Goal: Communication & Community: Answer question/provide support

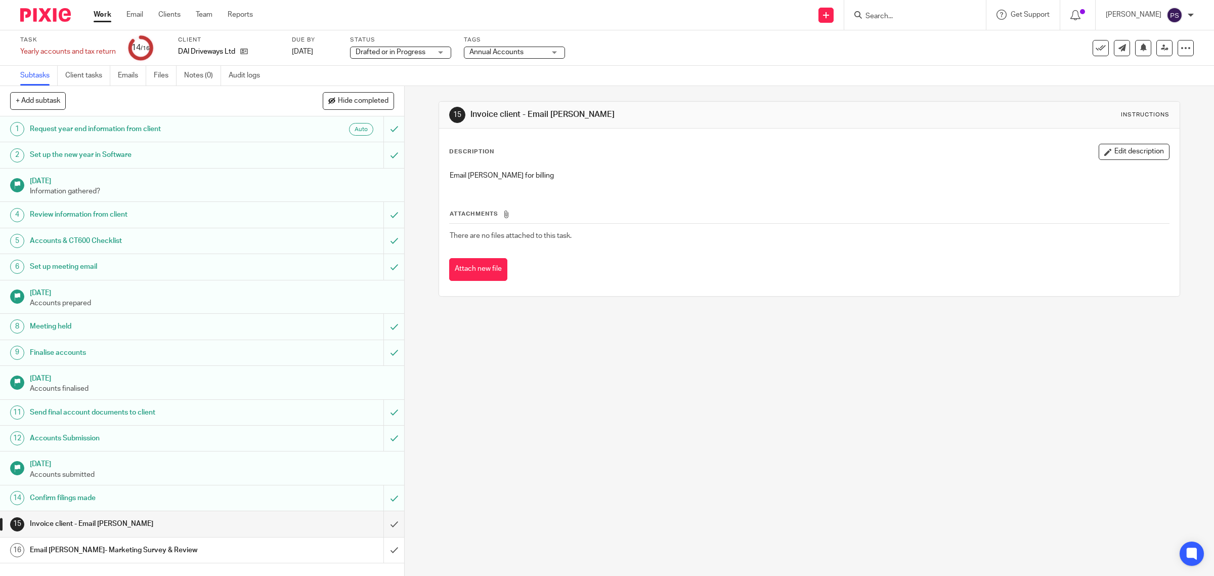
click at [928, 20] on input "Search" at bounding box center [910, 16] width 91 height 9
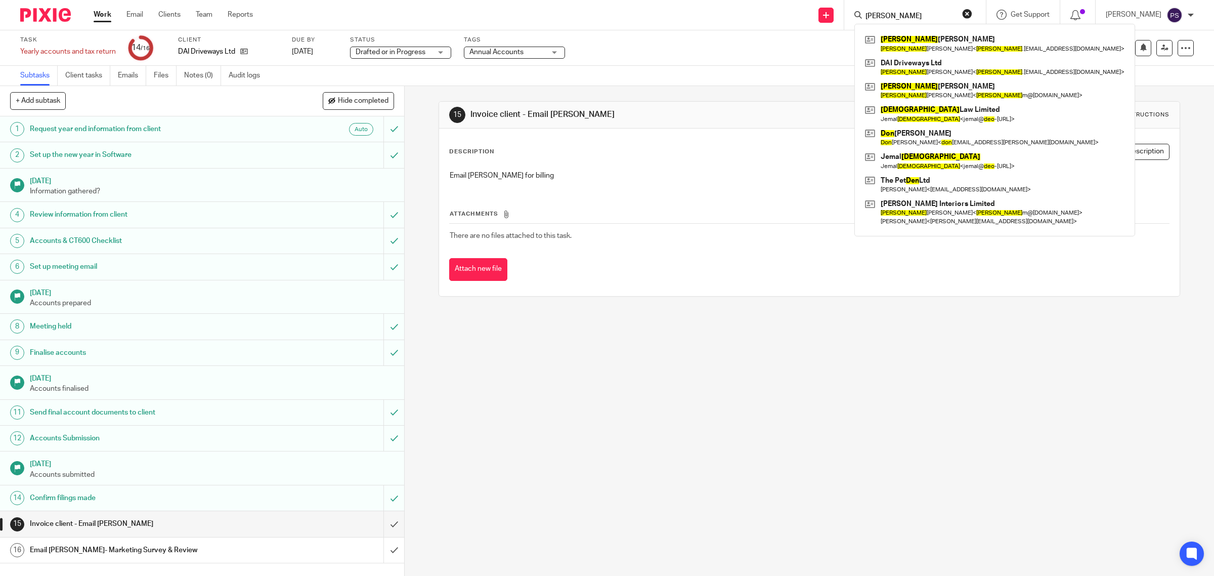
type input "deon"
click button "submit" at bounding box center [0, 0] width 0 height 0
click at [922, 47] on link at bounding box center [995, 43] width 265 height 23
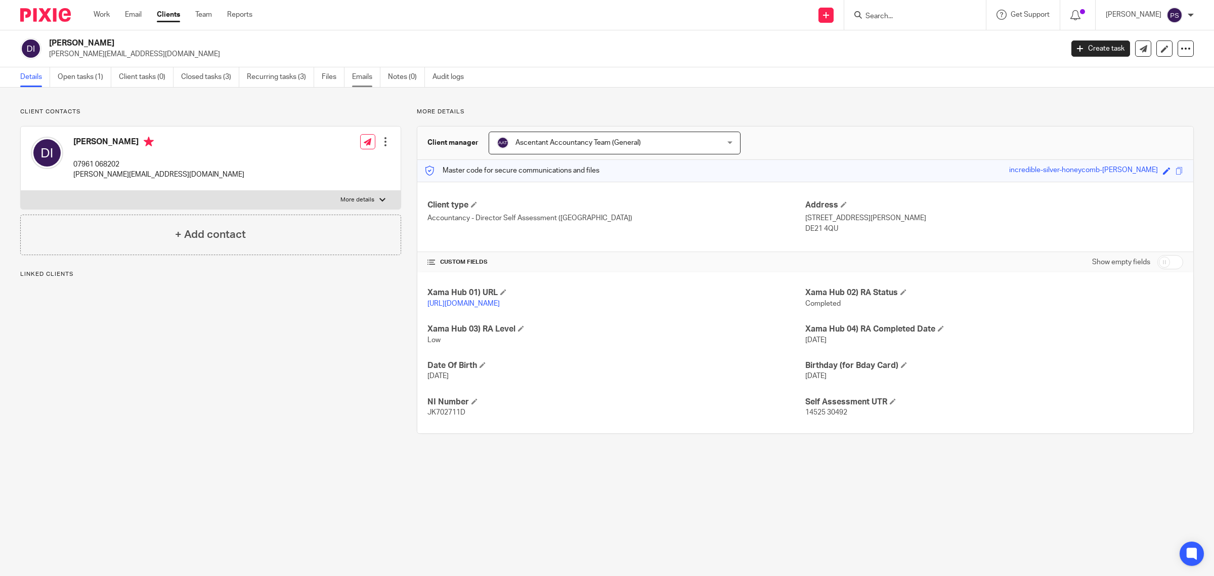
click at [362, 75] on link "Emails" at bounding box center [366, 77] width 28 height 20
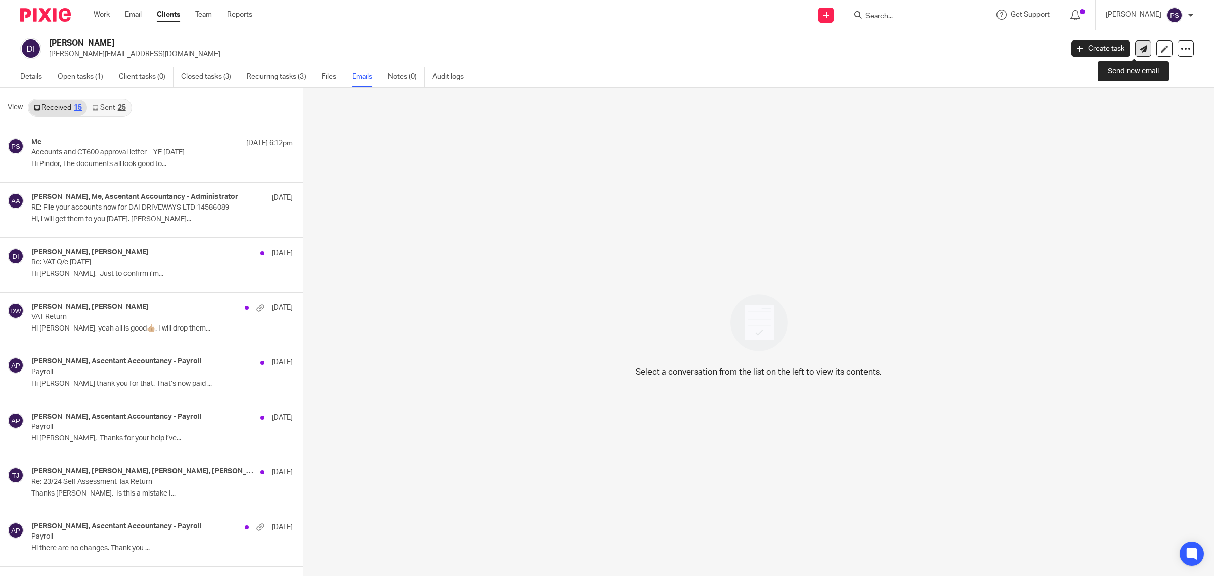
click at [1139, 48] on link at bounding box center [1143, 48] width 16 height 16
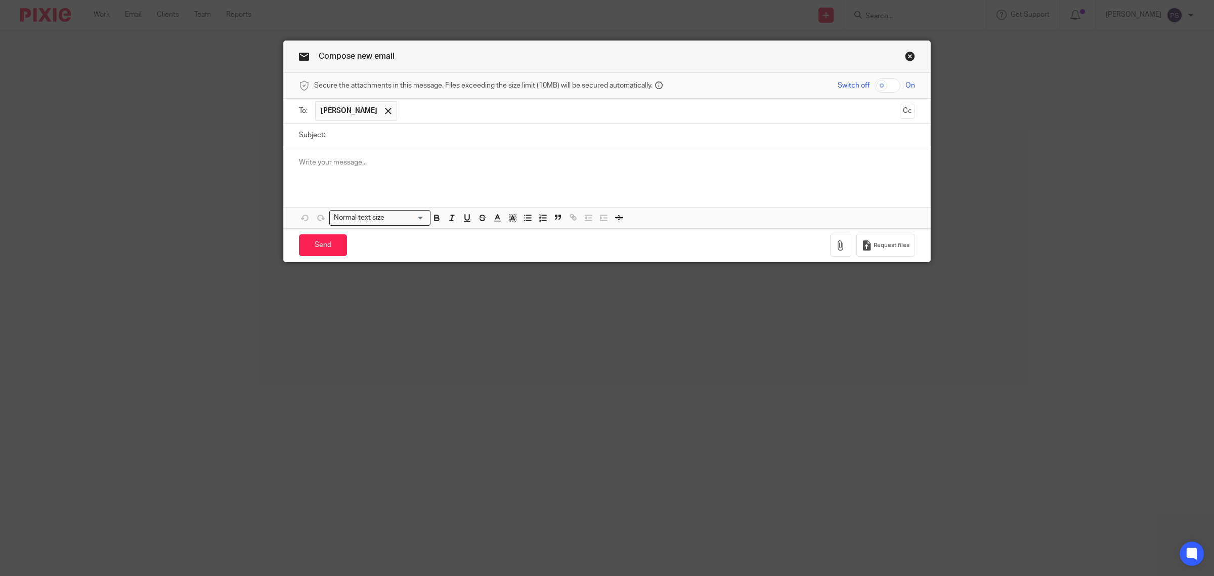
click at [370, 140] on input "Subject:" at bounding box center [622, 135] width 585 height 23
paste input "Tax return approval – 2024/2025"
type input "Tax return approval – 2024/2025"
click at [320, 168] on div at bounding box center [607, 166] width 647 height 39
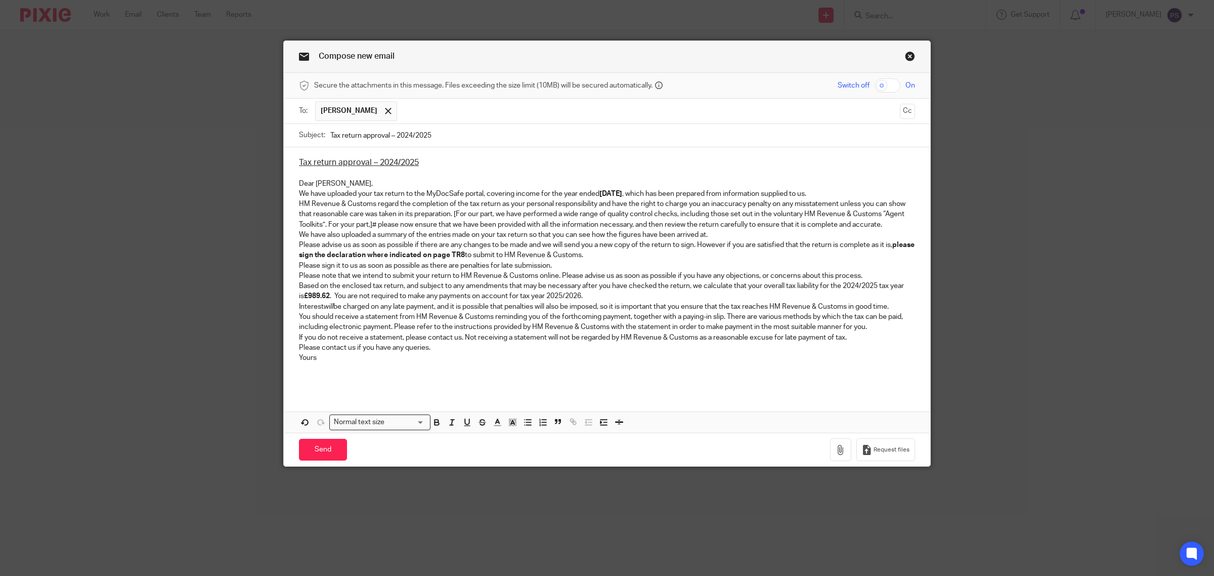
click at [325, 189] on p "Dear Deon," at bounding box center [607, 184] width 616 height 10
click at [819, 196] on p "We have uploaded your tax return to the MyDocSafe portal, covering income for t…" at bounding box center [607, 194] width 616 height 10
click at [828, 198] on p "We have uploaded your tax return to the MyDocSafe portal, covering income for t…" at bounding box center [607, 194] width 616 height 10
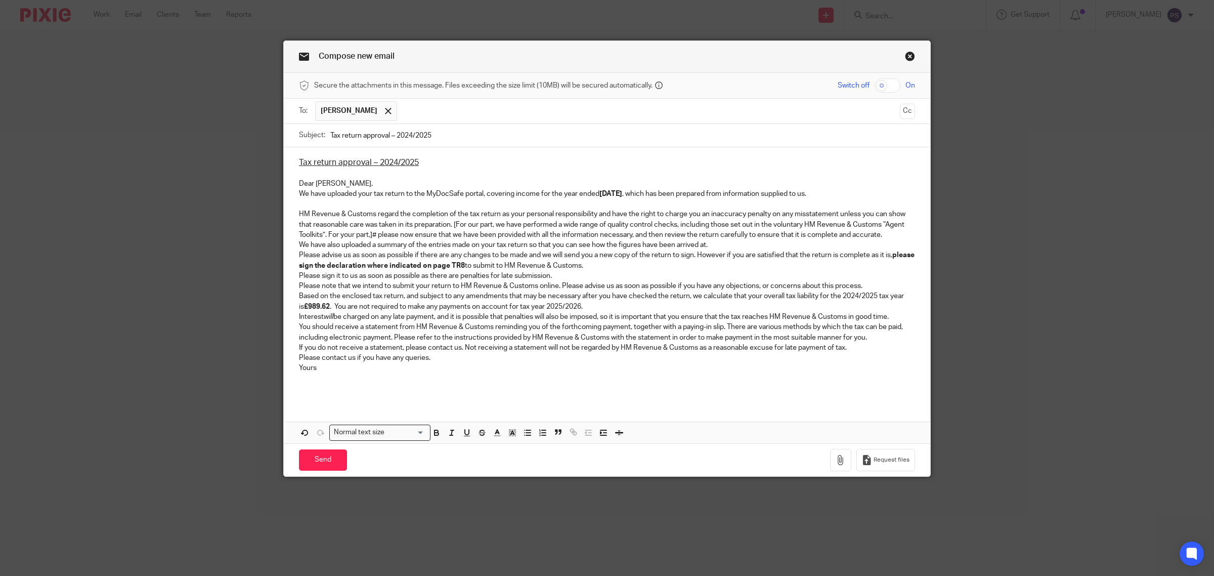
drag, startPoint x: 294, startPoint y: 245, endPoint x: 345, endPoint y: 260, distance: 53.0
click at [299, 246] on p "We have also uploaded a summary of the entries made on your tax return so that …" at bounding box center [607, 245] width 616 height 10
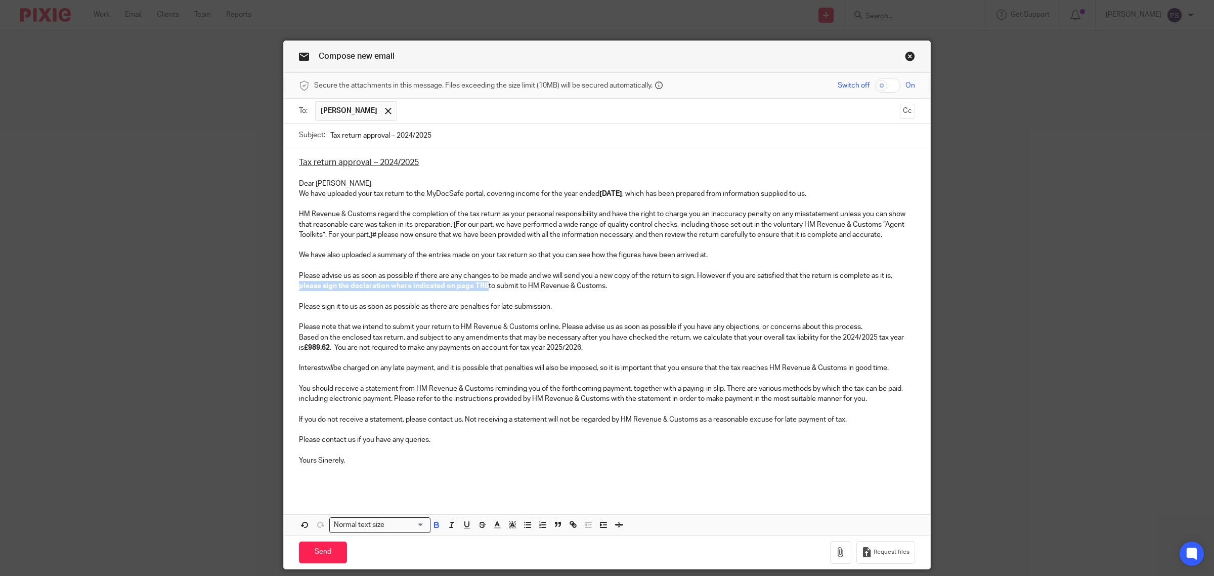
drag, startPoint x: 293, startPoint y: 286, endPoint x: 482, endPoint y: 289, distance: 188.8
click at [482, 289] on div "Tax return approval – 2024/2025 Dear Deon, We have uploaded your tax return to …" at bounding box center [607, 320] width 647 height 347
click at [511, 527] on polyline "button" at bounding box center [513, 525] width 4 height 4
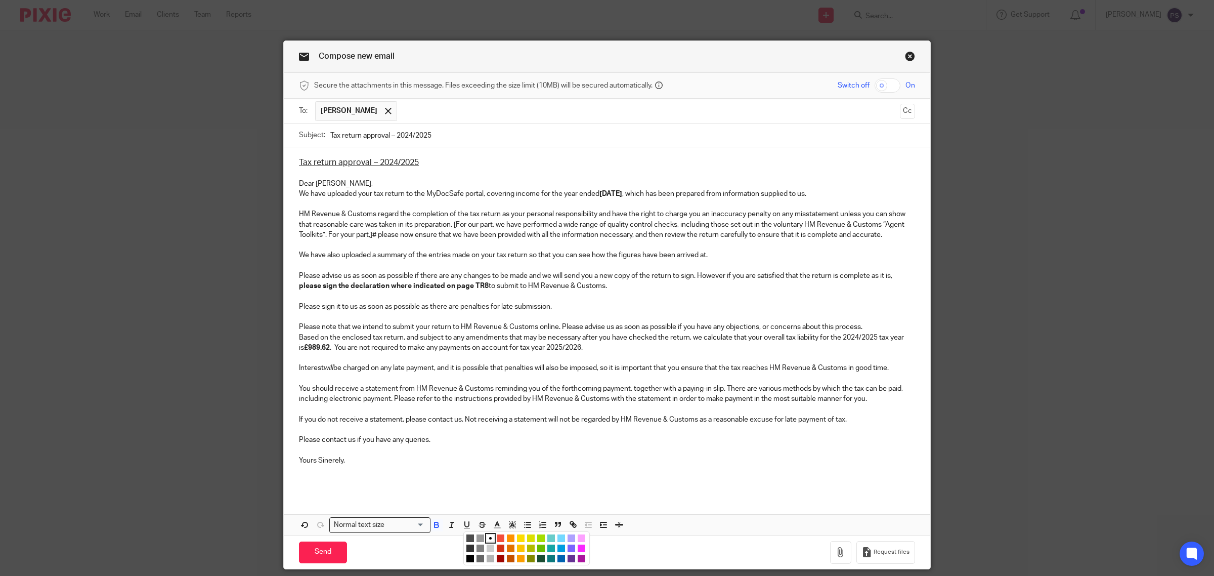
click at [519, 542] on li "color:#FCDC00" at bounding box center [521, 538] width 8 height 8
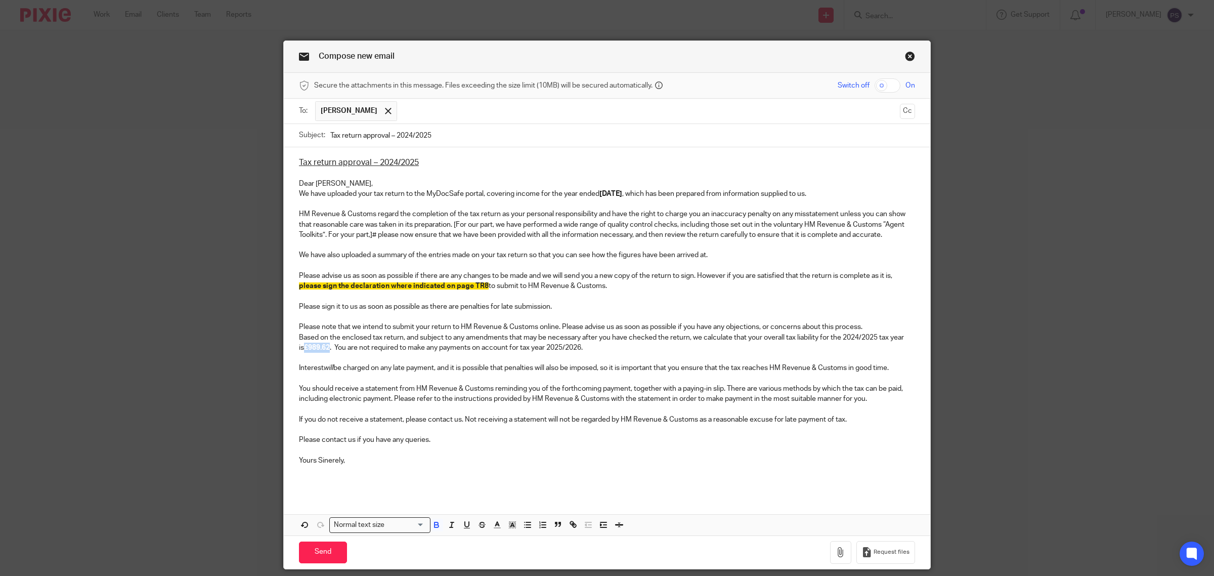
drag, startPoint x: 294, startPoint y: 349, endPoint x: 320, endPoint y: 348, distance: 25.3
click at [320, 348] on strong "£989.62" at bounding box center [317, 347] width 26 height 7
click at [512, 526] on line "button" at bounding box center [513, 526] width 3 height 0
click at [519, 539] on li "color:#FCDC00" at bounding box center [521, 538] width 8 height 8
click at [324, 463] on p "Yours Sinerely," at bounding box center [607, 460] width 616 height 10
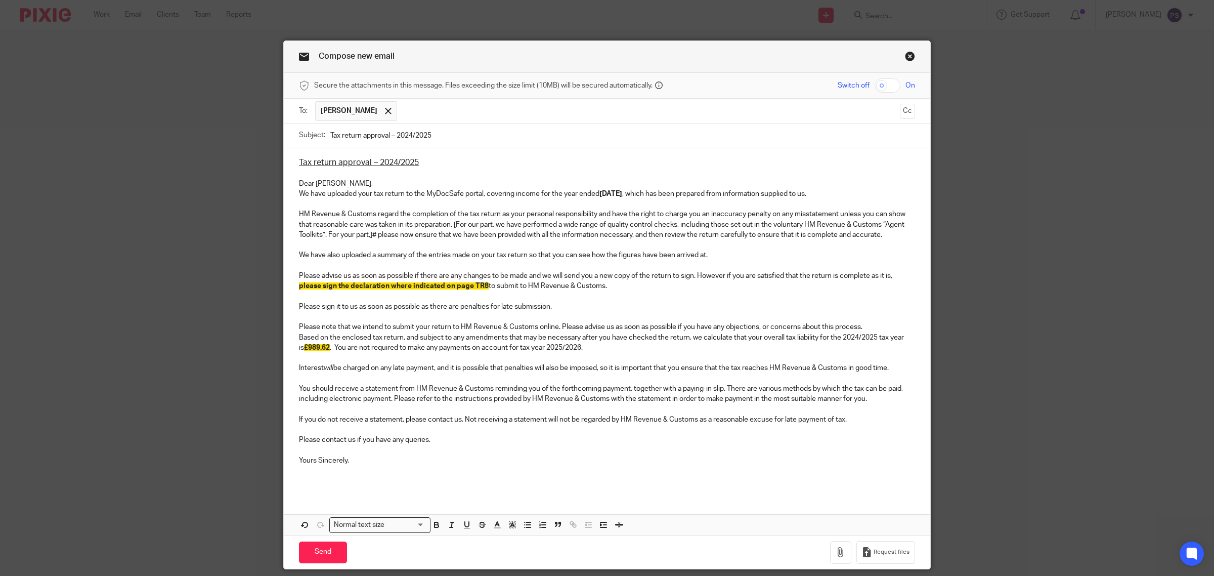
click at [906, 120] on div "To: Deon Igoe Deon Igoe Cc" at bounding box center [607, 111] width 616 height 25
click at [904, 114] on button "Cc" at bounding box center [907, 111] width 15 height 15
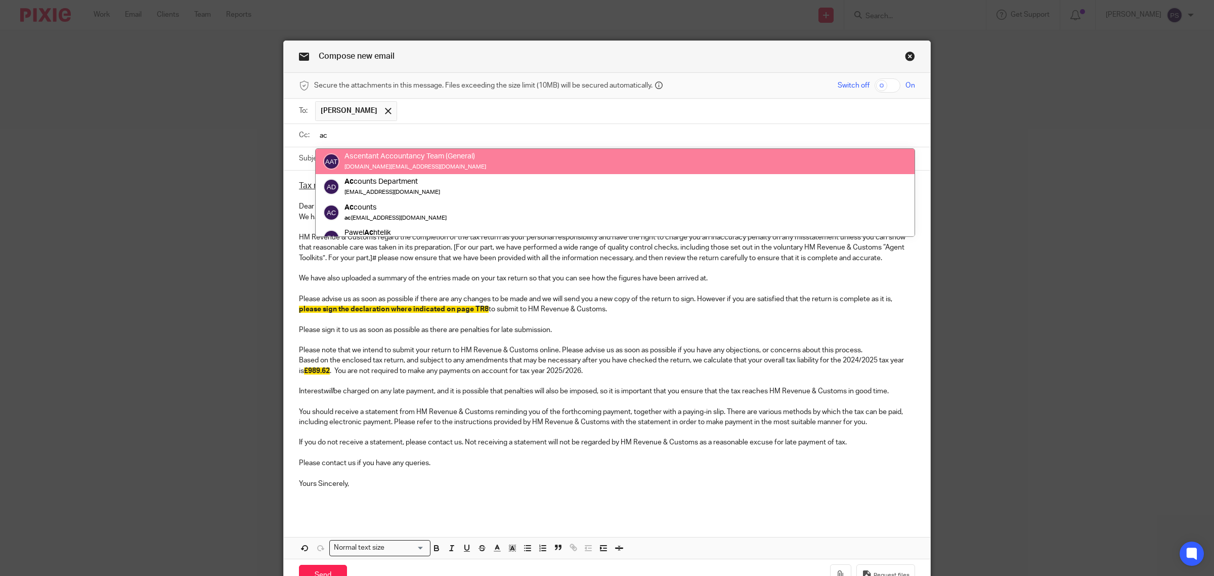
type input "ac"
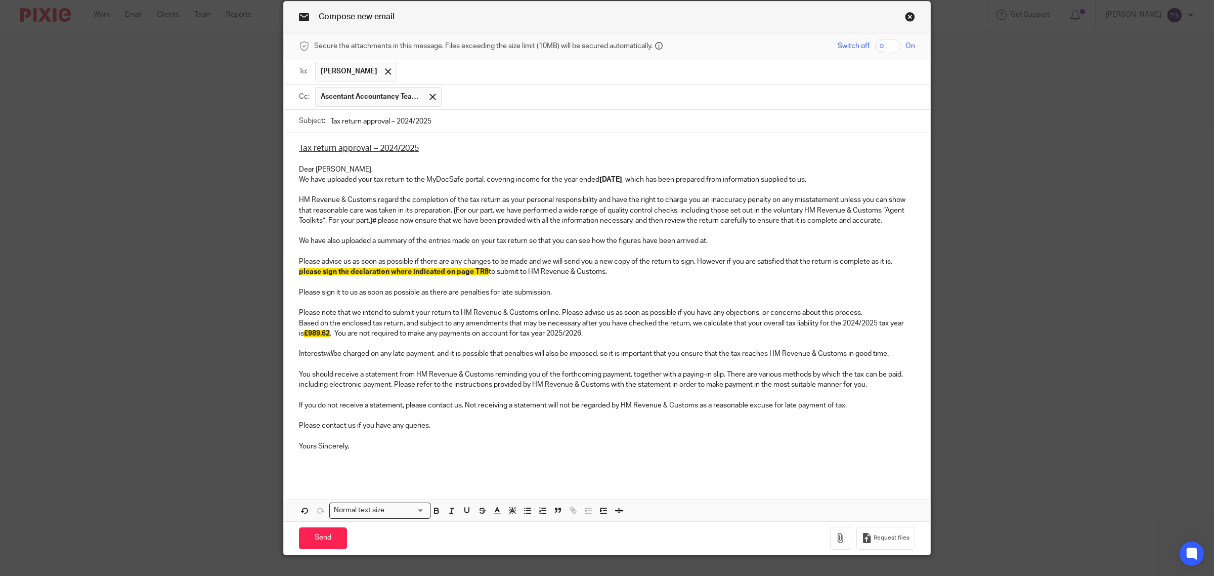
scroll to position [61, 0]
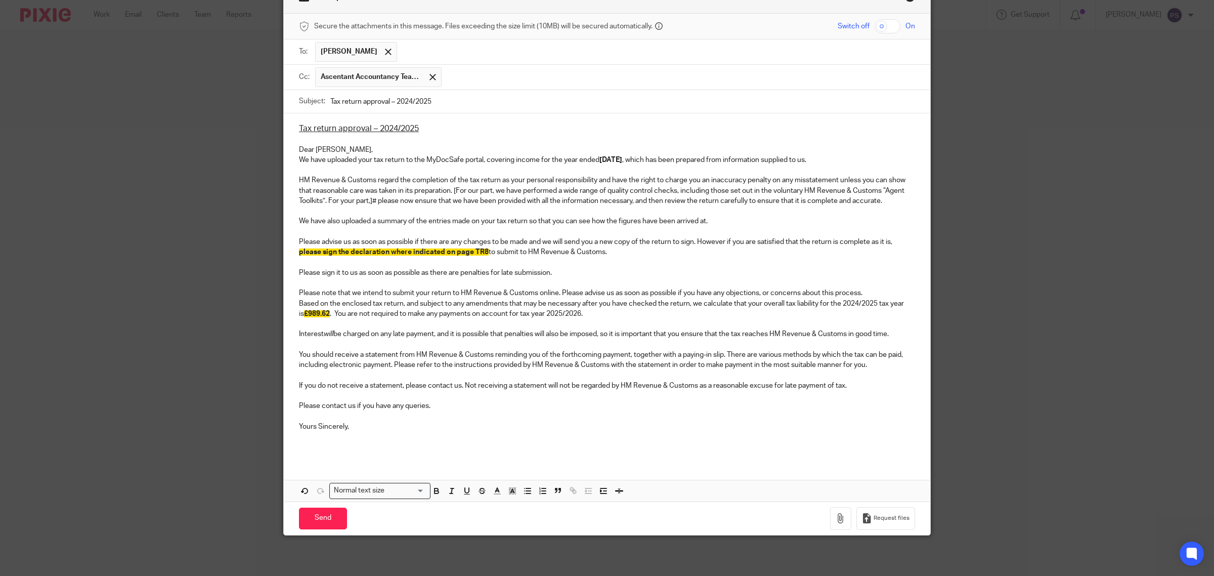
click at [349, 155] on p "We have uploaded your tax return to the MyDocSafe portal, covering income for t…" at bounding box center [607, 160] width 616 height 10
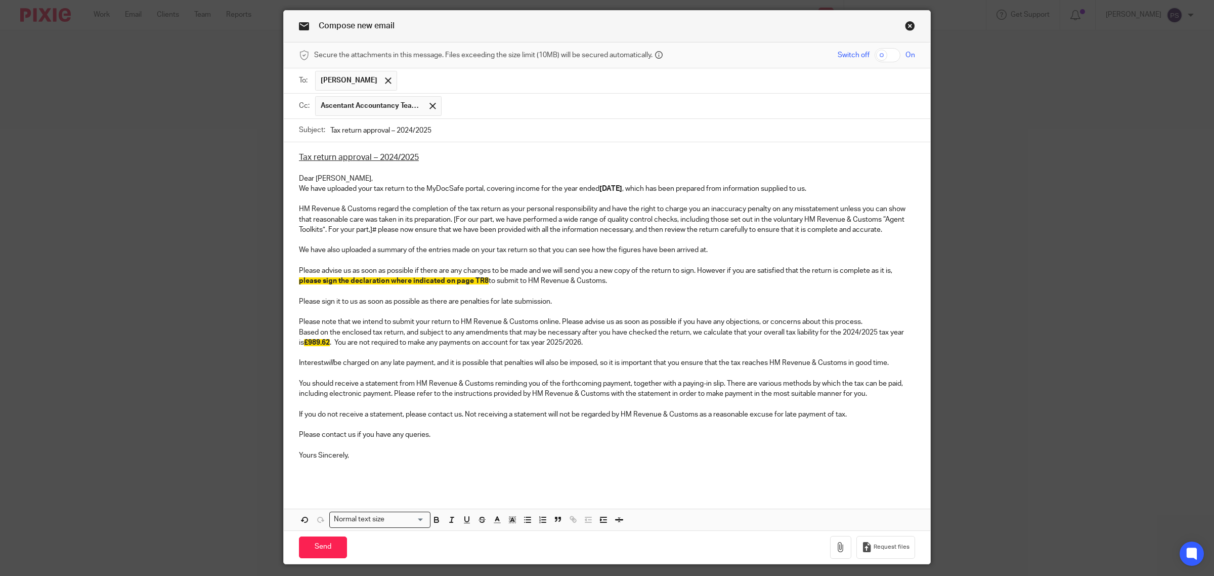
scroll to position [0, 0]
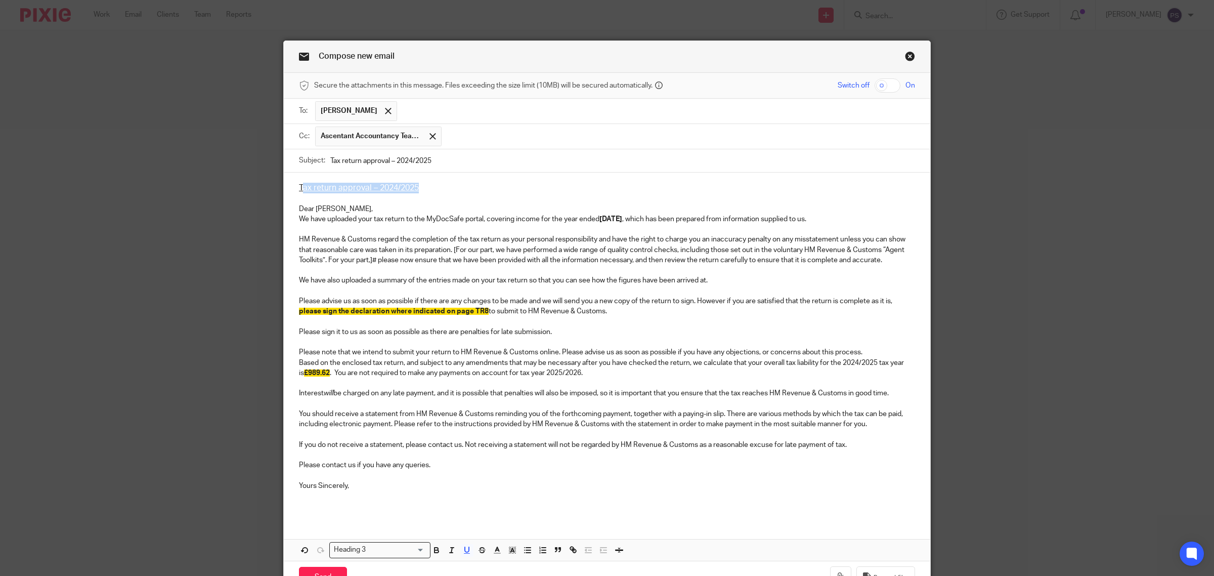
drag, startPoint x: 297, startPoint y: 190, endPoint x: 434, endPoint y: 193, distance: 137.2
click at [434, 193] on h3 "Tax return approval – 2024/2025" at bounding box center [607, 188] width 616 height 11
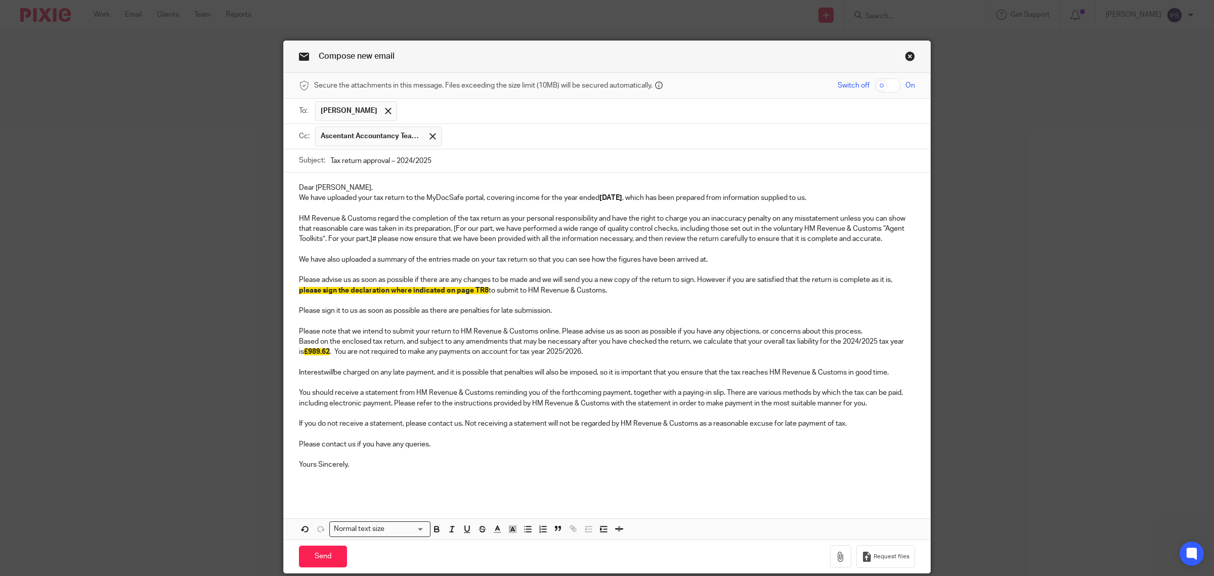
click at [343, 186] on p "Dear Deon," at bounding box center [607, 188] width 616 height 10
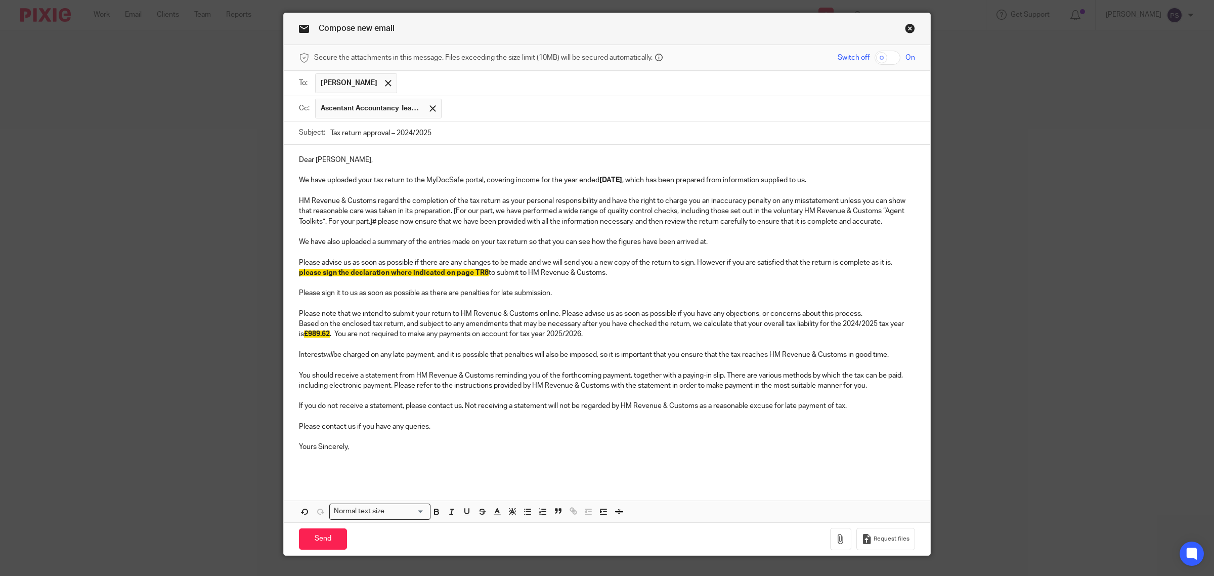
scroll to position [51, 0]
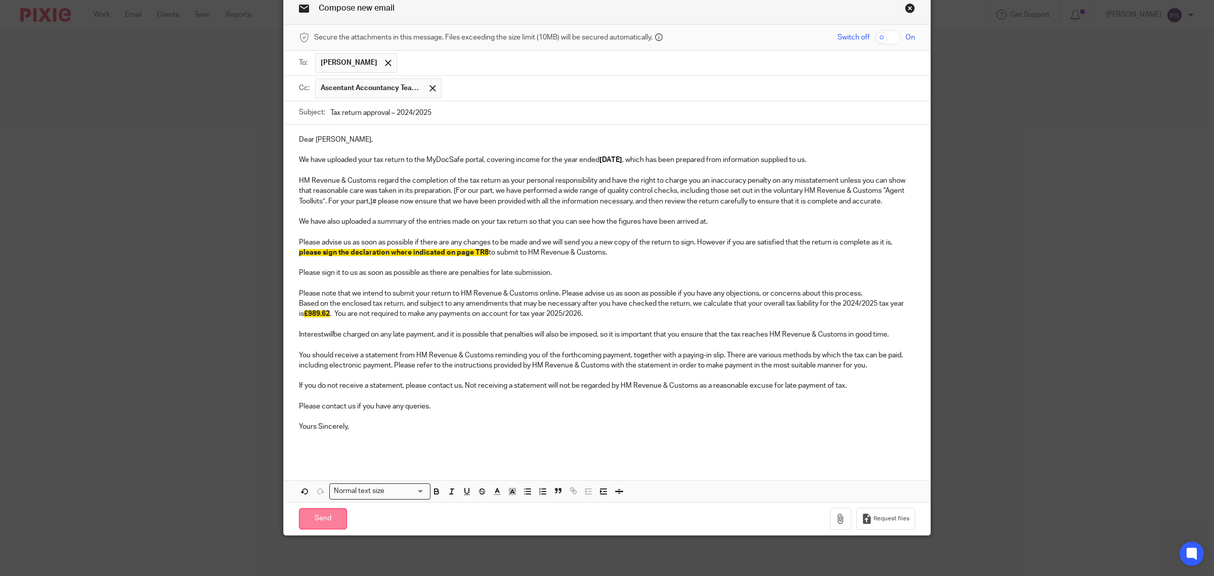
click at [308, 519] on input "Send" at bounding box center [323, 519] width 48 height 22
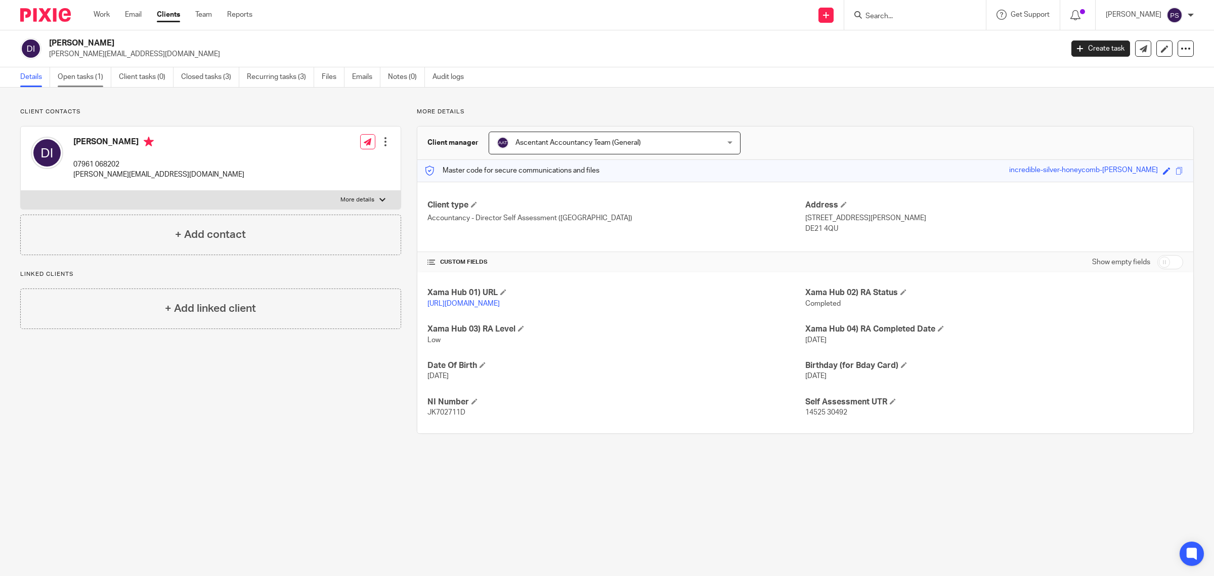
click at [74, 78] on link "Open tasks (1)" at bounding box center [85, 77] width 54 height 20
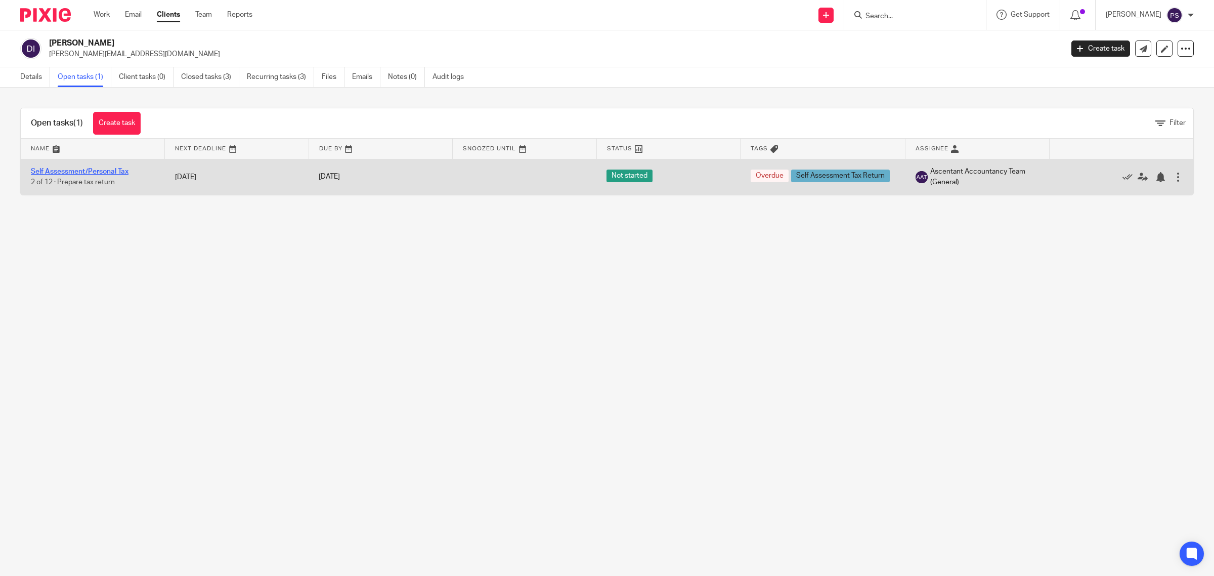
click at [114, 172] on link "Self Assessment/Personal Tax" at bounding box center [80, 171] width 98 height 7
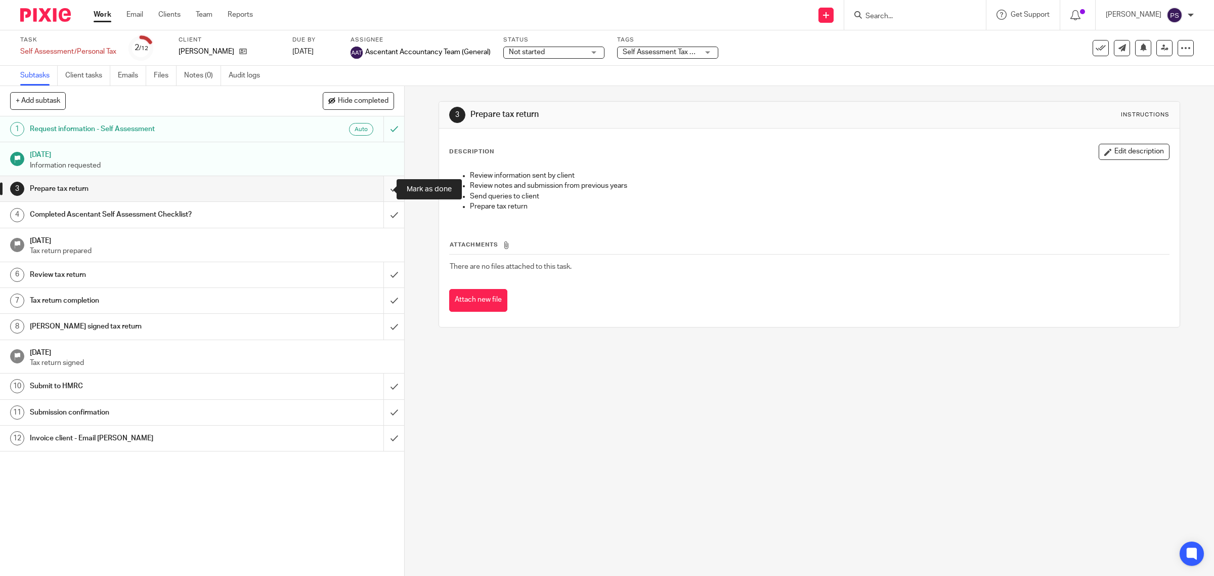
click at [381, 191] on input "submit" at bounding box center [202, 188] width 404 height 25
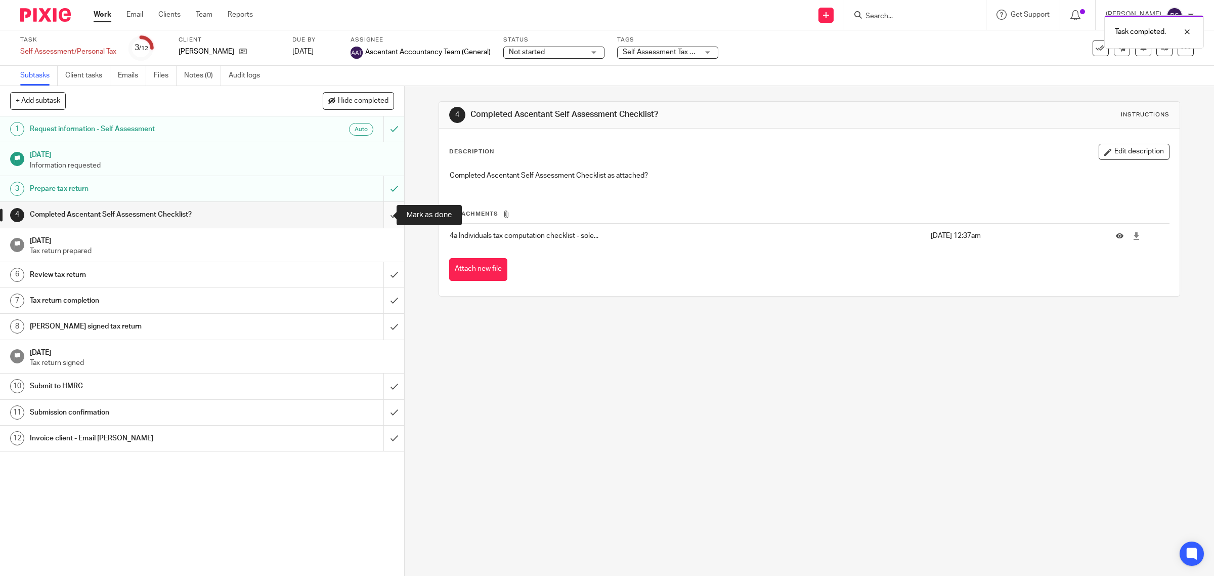
click at [385, 218] on input "submit" at bounding box center [202, 214] width 404 height 25
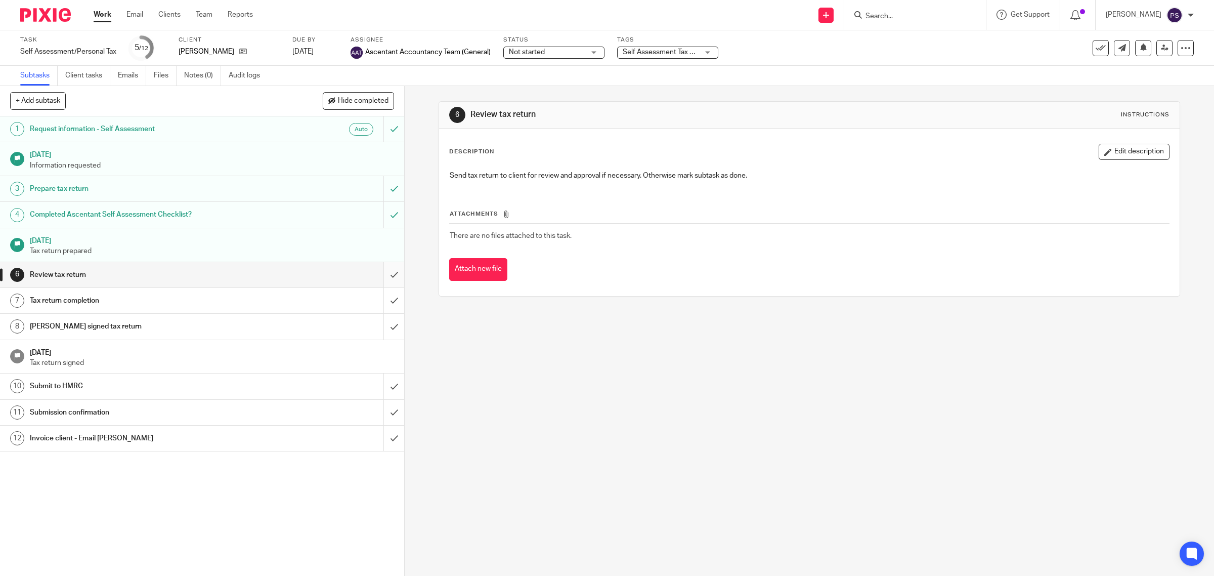
click at [384, 274] on input "submit" at bounding box center [202, 274] width 404 height 25
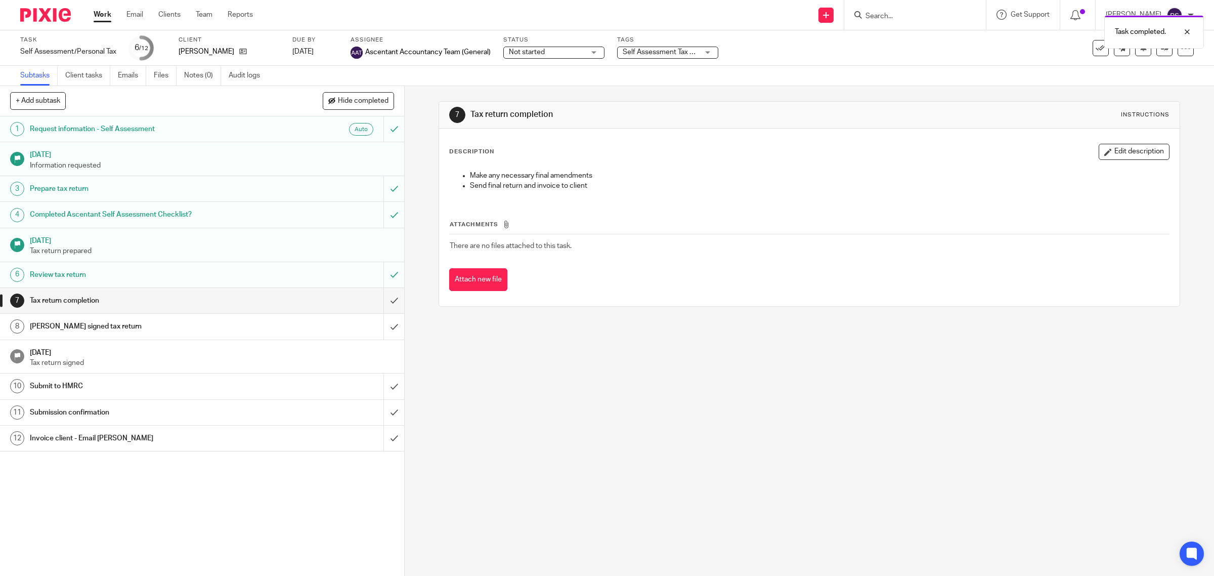
click at [381, 302] on input "submit" at bounding box center [202, 300] width 404 height 25
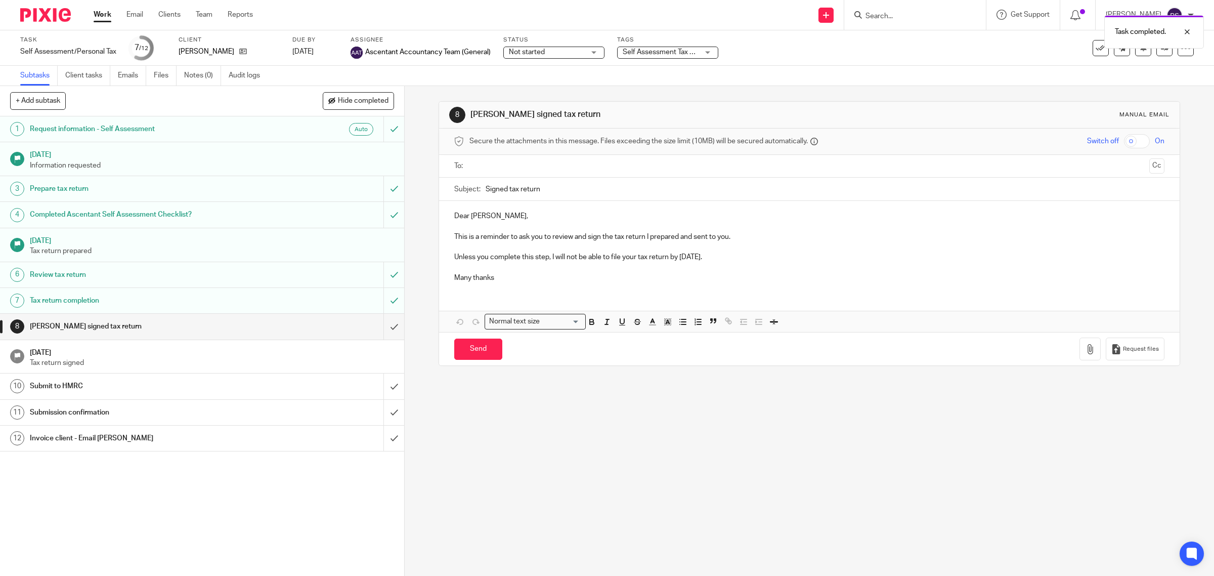
click at [67, 299] on h1 "Tax return completion" at bounding box center [144, 300] width 229 height 15
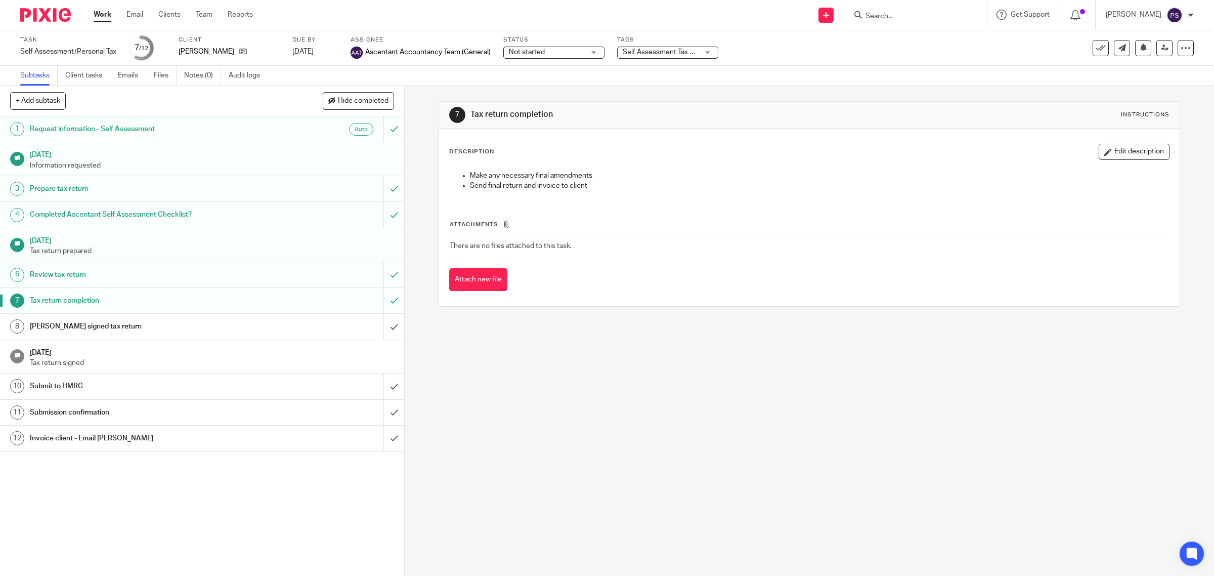
click at [357, 277] on div "Review tax return" at bounding box center [202, 274] width 344 height 15
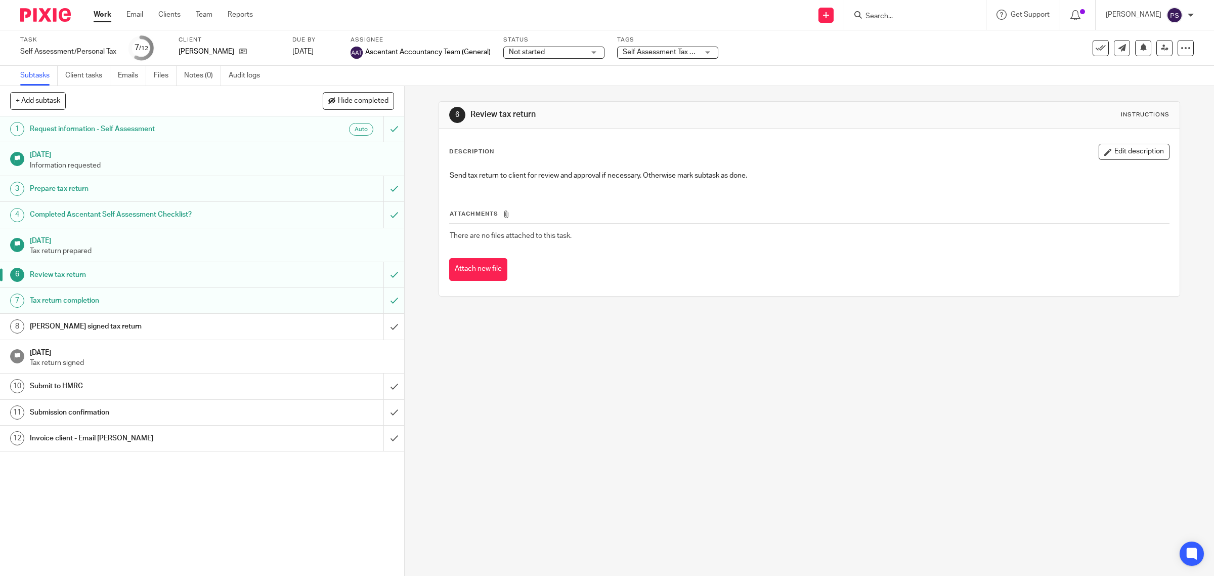
click at [82, 329] on h1 "[PERSON_NAME] signed tax return" at bounding box center [144, 326] width 229 height 15
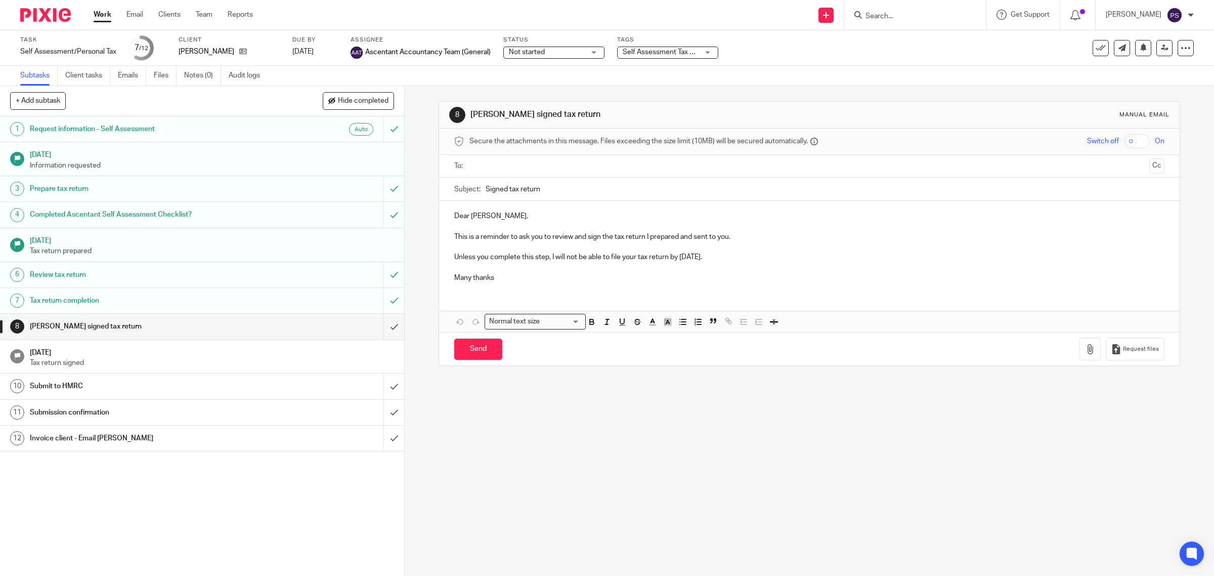
click at [62, 383] on h1 "Submit to HMRC" at bounding box center [144, 385] width 229 height 15
click at [66, 387] on h1 "Submit to HMRC" at bounding box center [144, 385] width 229 height 15
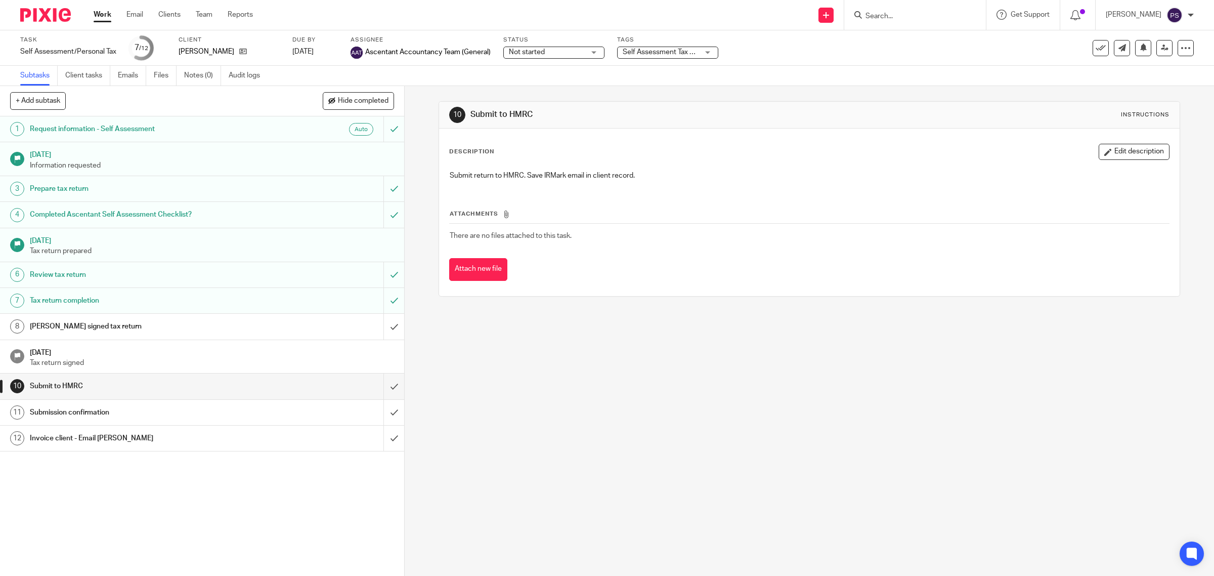
click at [86, 276] on h1 "Review tax return" at bounding box center [144, 274] width 229 height 15
click at [97, 300] on h1 "Tax return completion" at bounding box center [144, 300] width 229 height 15
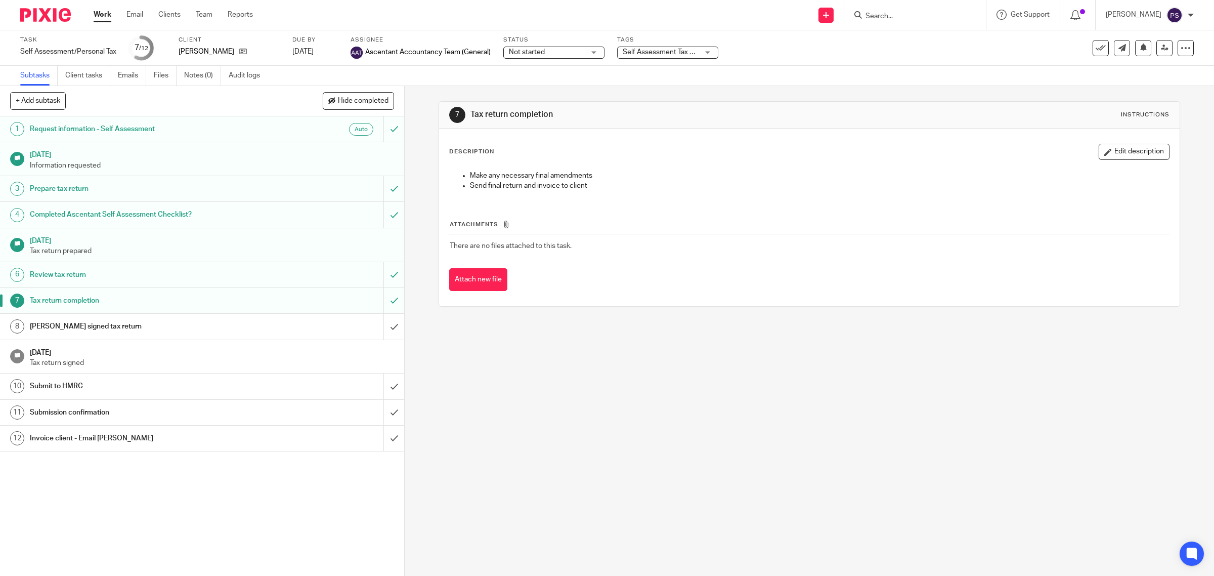
click at [38, 358] on h1 "[DATE]" at bounding box center [212, 351] width 364 height 13
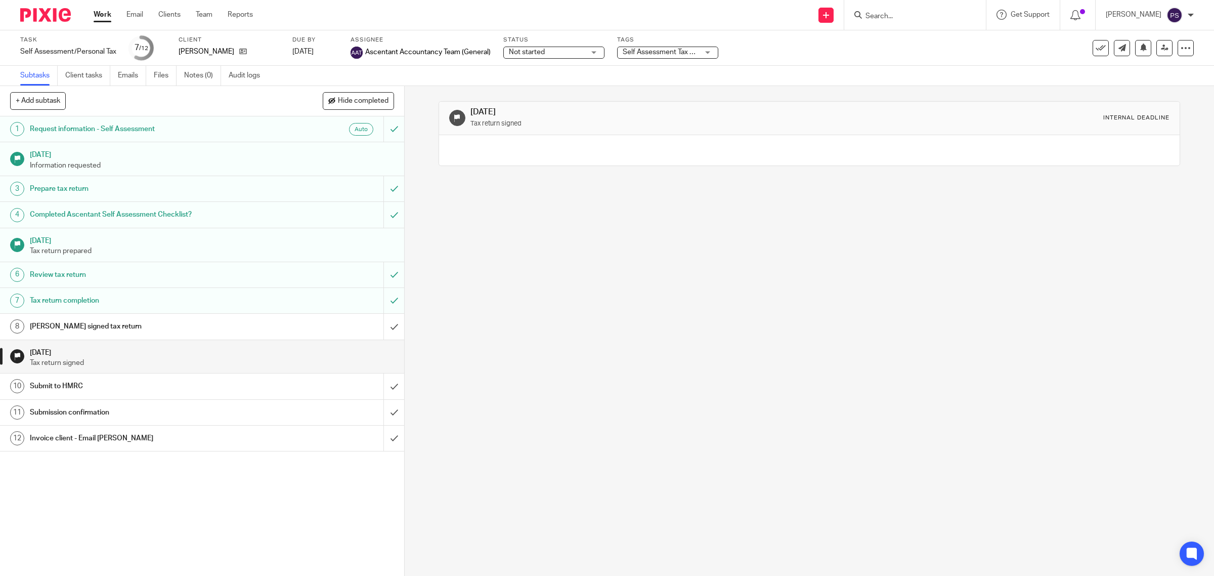
click at [49, 388] on h1 "Submit to HMRC" at bounding box center [144, 385] width 229 height 15
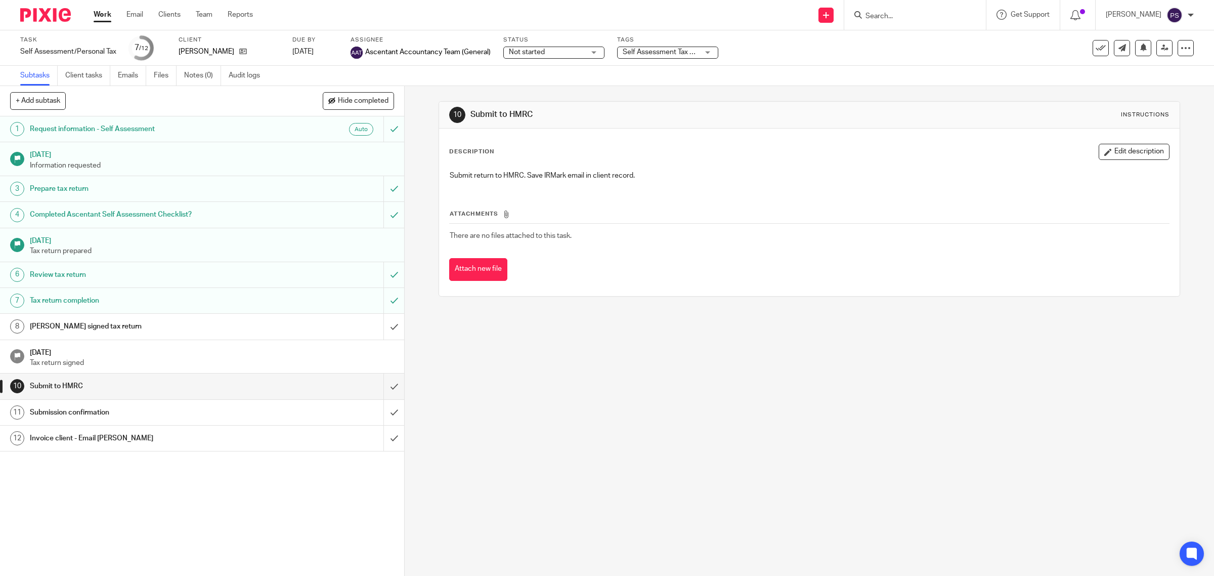
click at [67, 418] on h1 "Submission confirmation" at bounding box center [144, 412] width 229 height 15
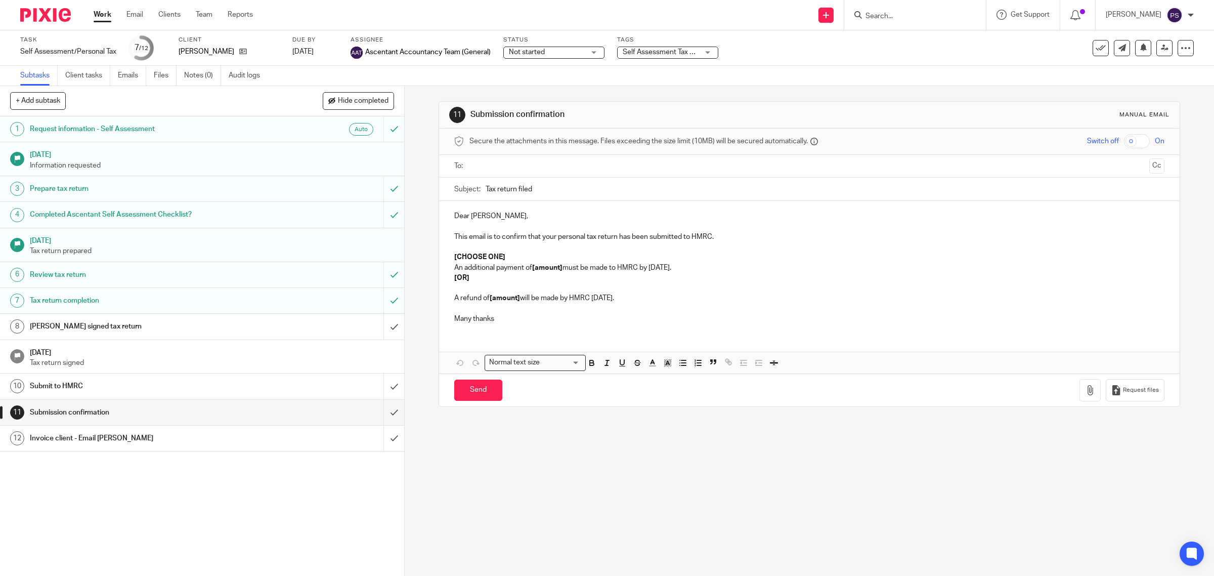
click at [67, 438] on h1 "Invoice client - Email Kevin" at bounding box center [144, 438] width 229 height 15
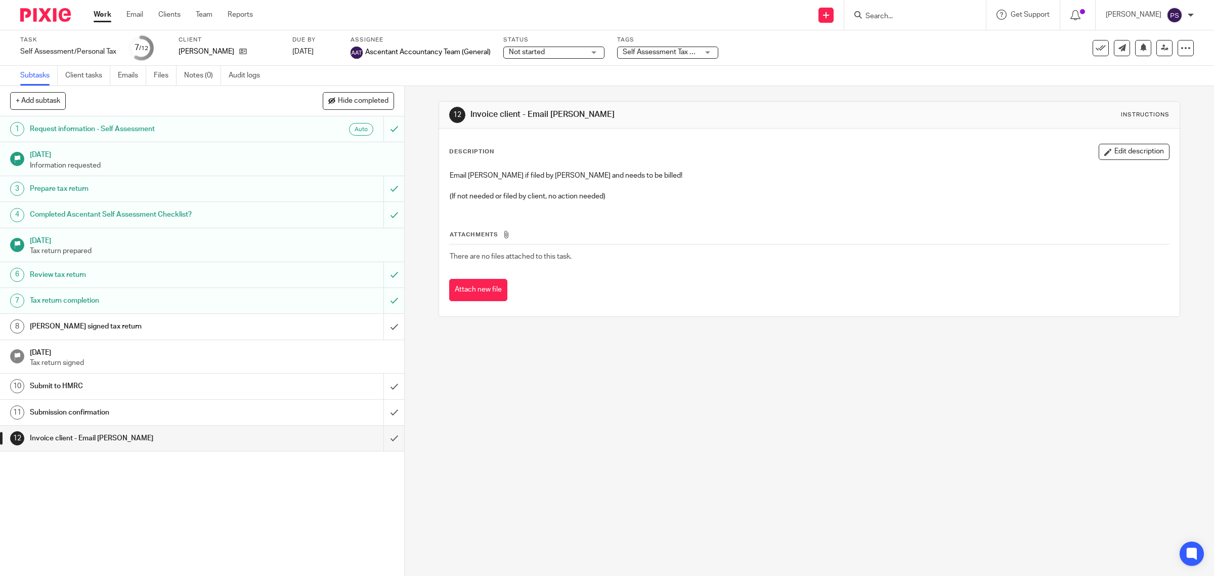
click at [85, 304] on h1 "Tax return completion" at bounding box center [144, 300] width 229 height 15
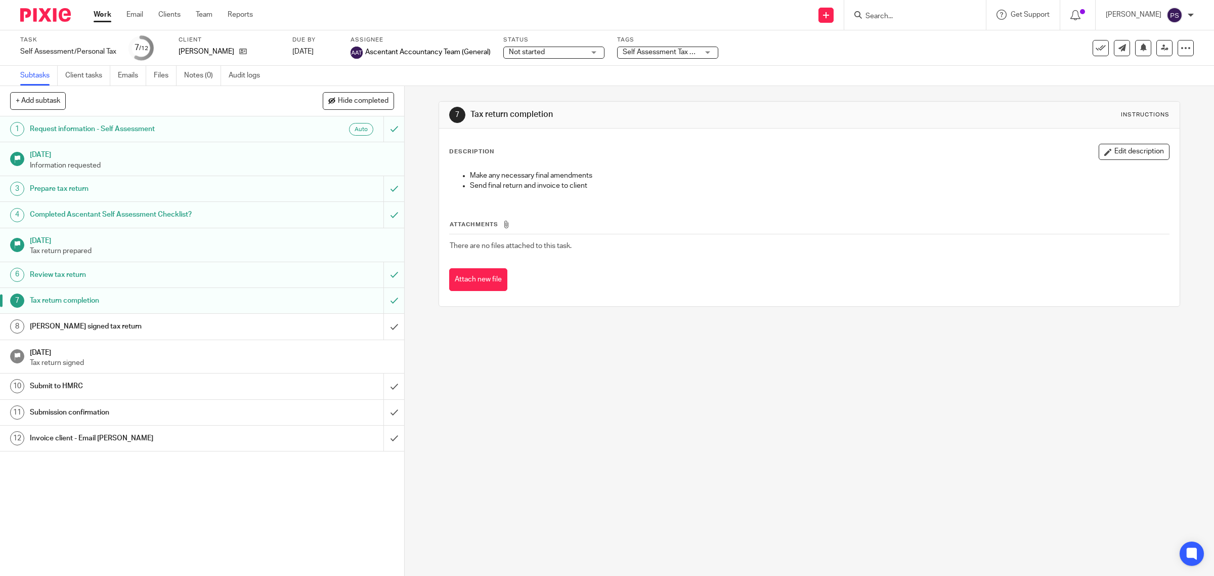
click at [464, 276] on button "Attach new file" at bounding box center [478, 279] width 58 height 23
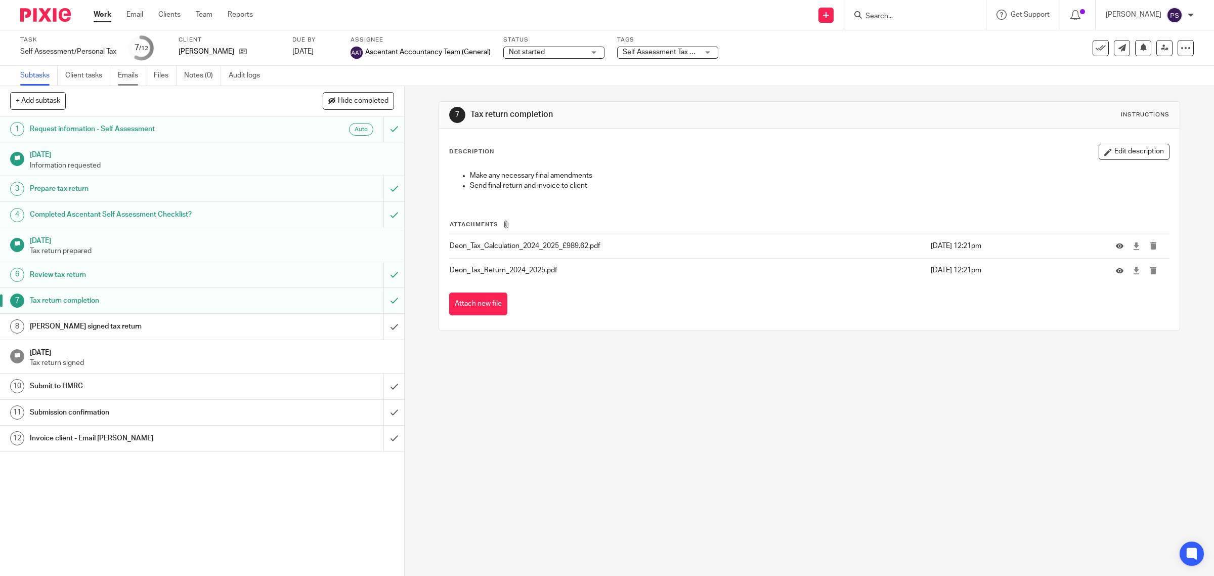
click at [138, 75] on link "Emails" at bounding box center [132, 76] width 28 height 20
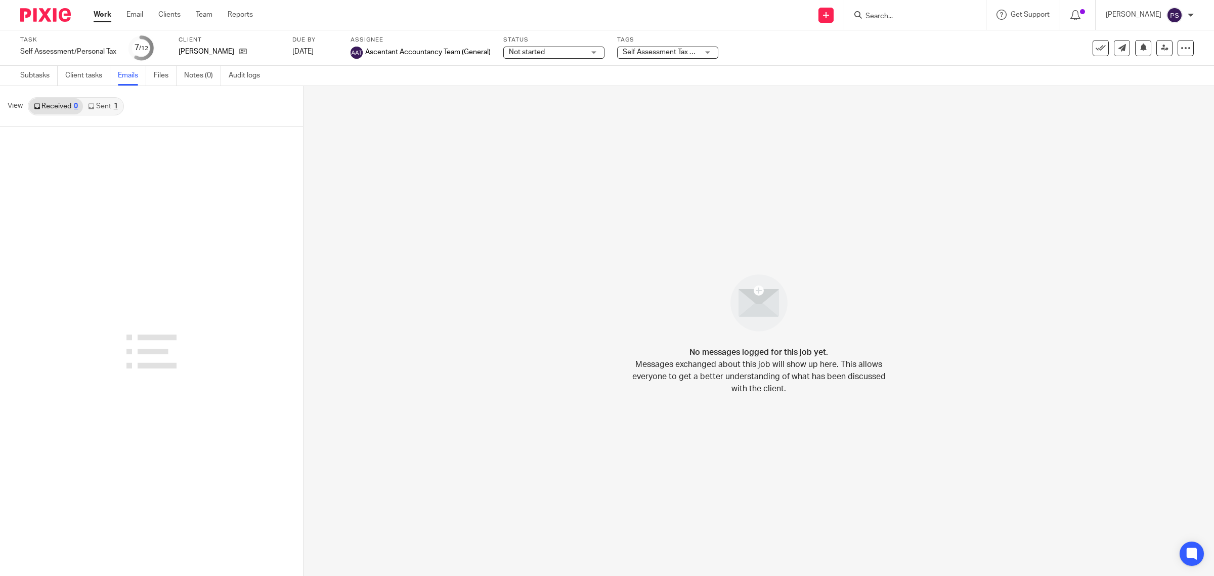
click at [107, 105] on link "Sent 1" at bounding box center [102, 106] width 39 height 16
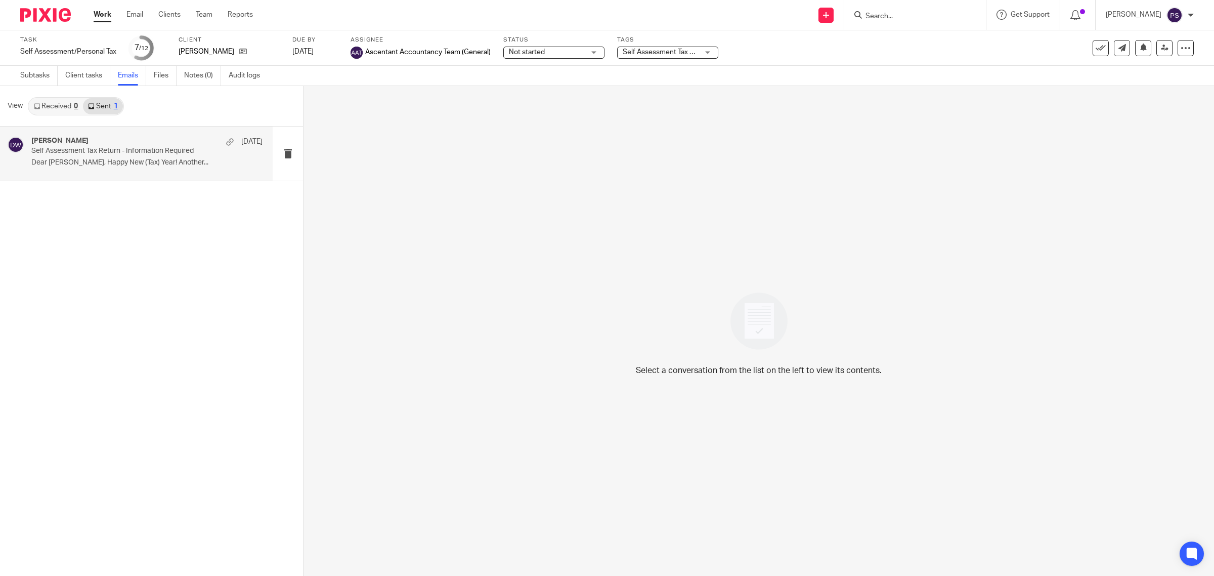
click at [97, 155] on p "Self Assessment Tax Return - Information Required" at bounding box center [123, 151] width 185 height 9
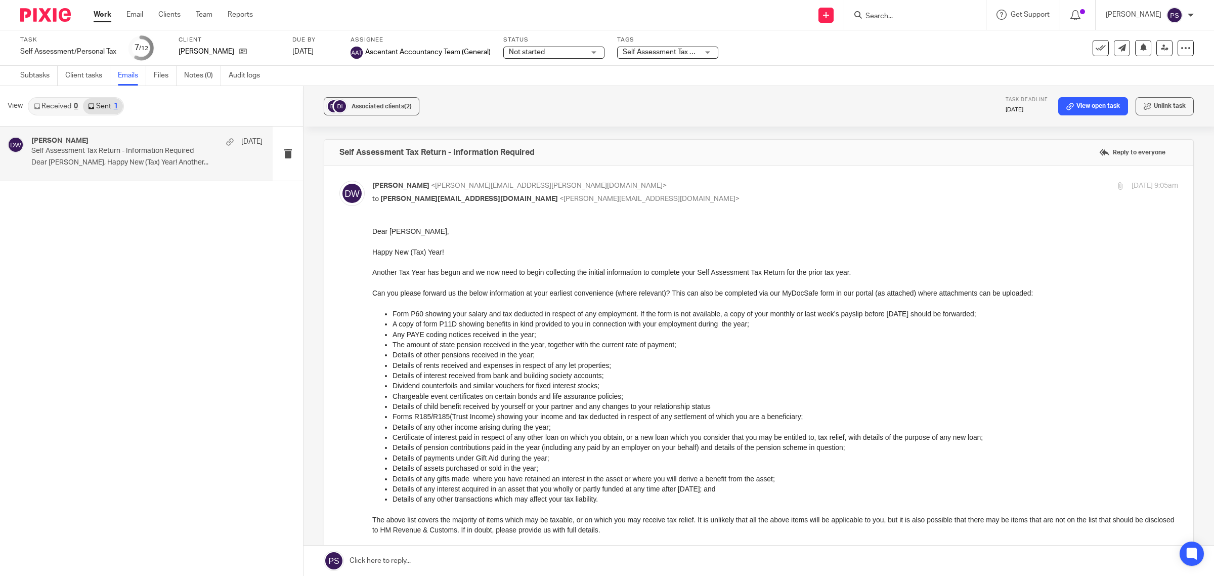
click at [401, 183] on span "[PERSON_NAME]" at bounding box center [400, 185] width 57 height 7
checkbox input "false"
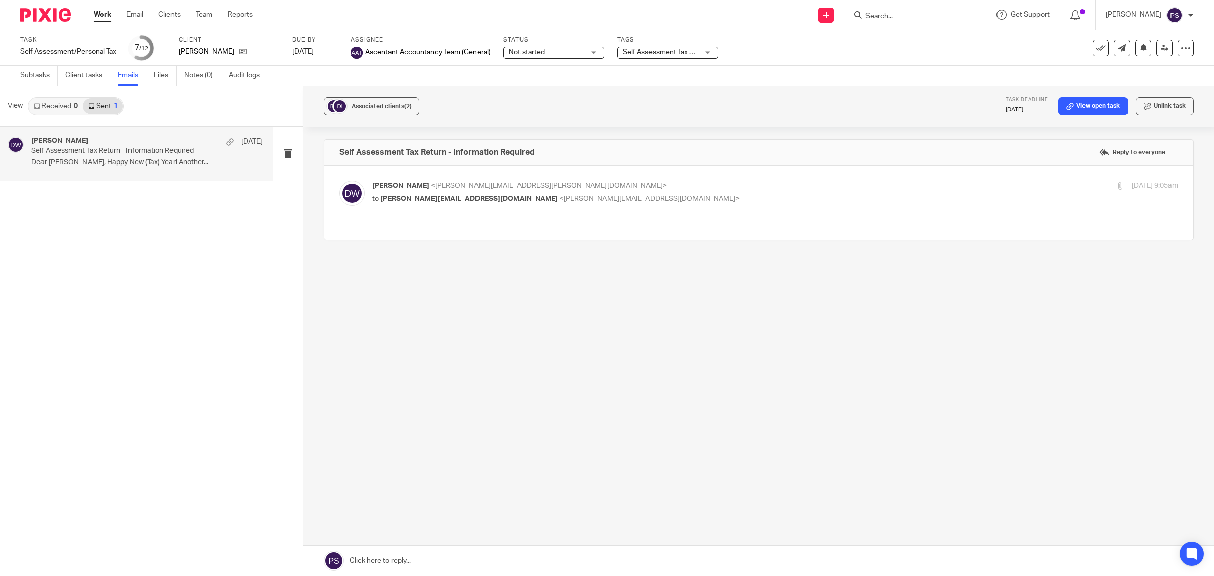
click at [100, 105] on link "Sent 1" at bounding box center [102, 106] width 39 height 16
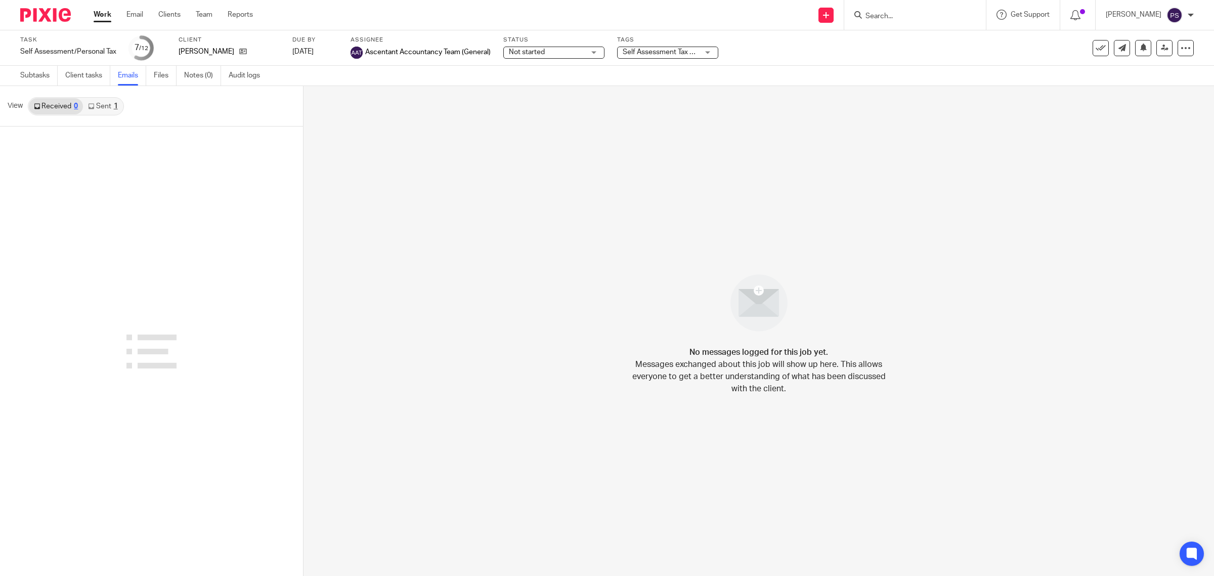
click at [99, 105] on link "Sent 1" at bounding box center [102, 106] width 39 height 16
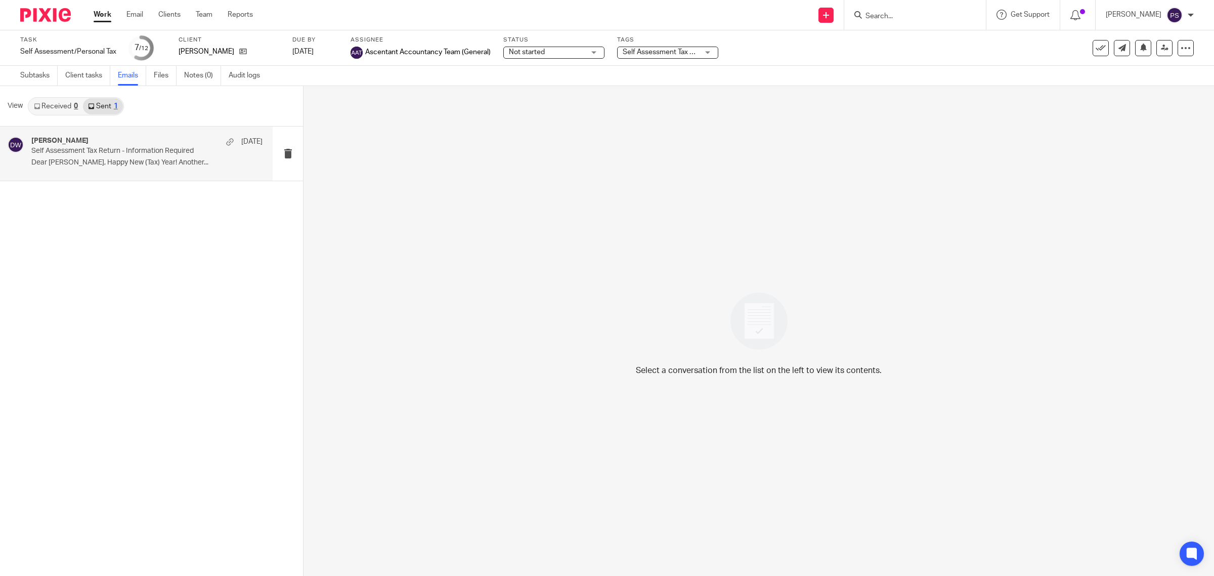
click at [104, 155] on div "Daniel Wilks 6 Apr Self Assessment Tax Return - Information Required Dear Deon,…" at bounding box center [146, 154] width 231 height 34
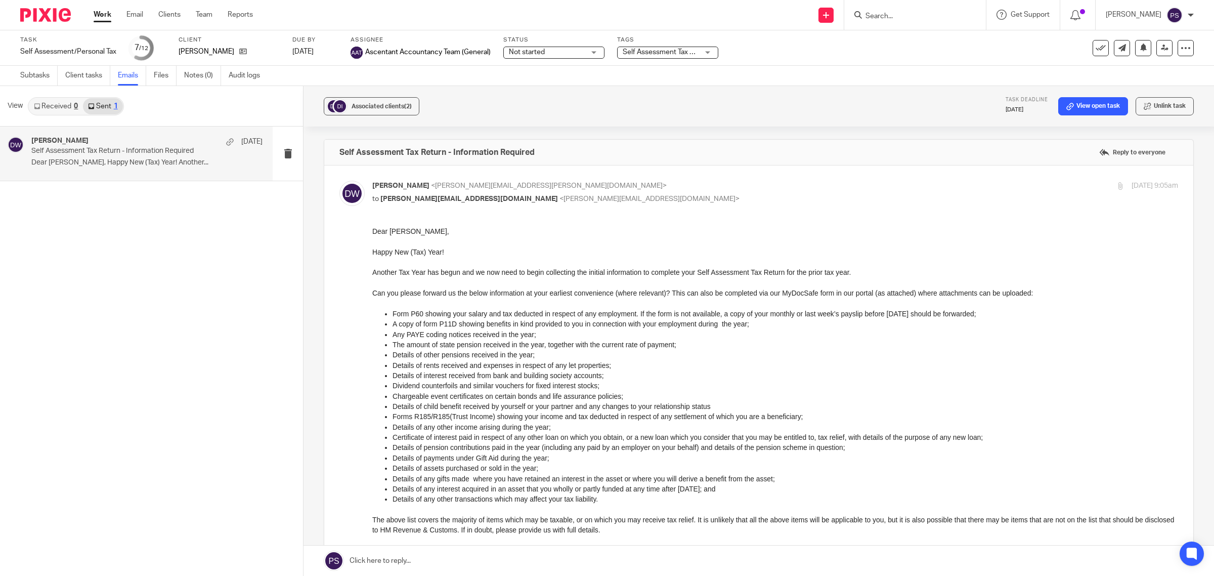
click at [922, 15] on input "Search" at bounding box center [910, 16] width 91 height 9
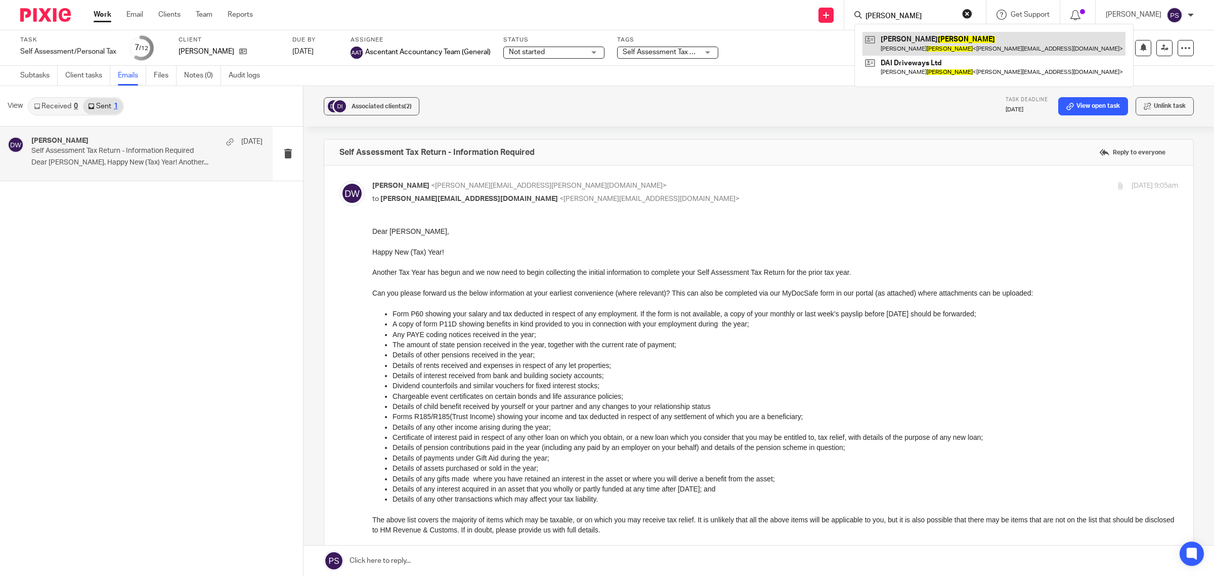
type input "igoe"
click at [914, 47] on link at bounding box center [994, 43] width 263 height 23
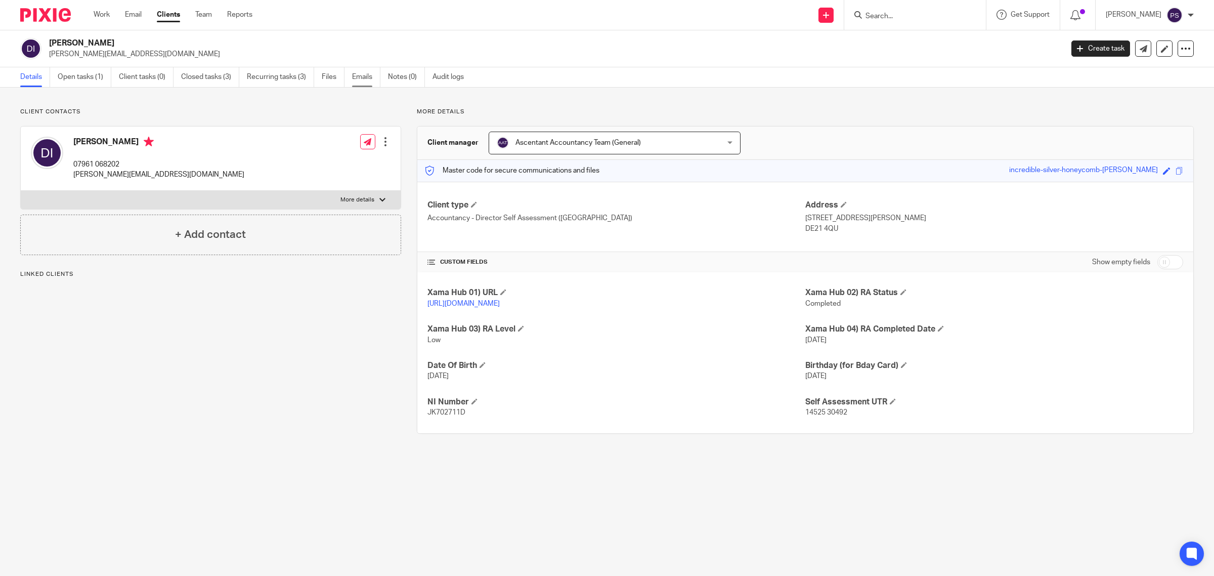
click at [360, 72] on link "Emails" at bounding box center [366, 77] width 28 height 20
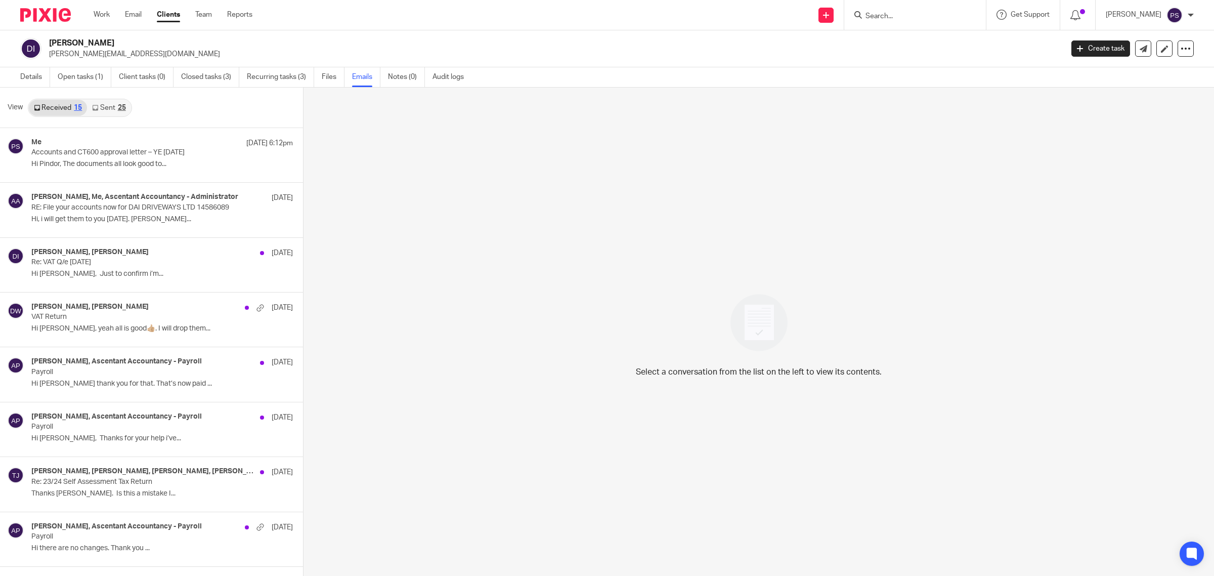
click at [113, 108] on link "Sent 25" at bounding box center [109, 108] width 44 height 16
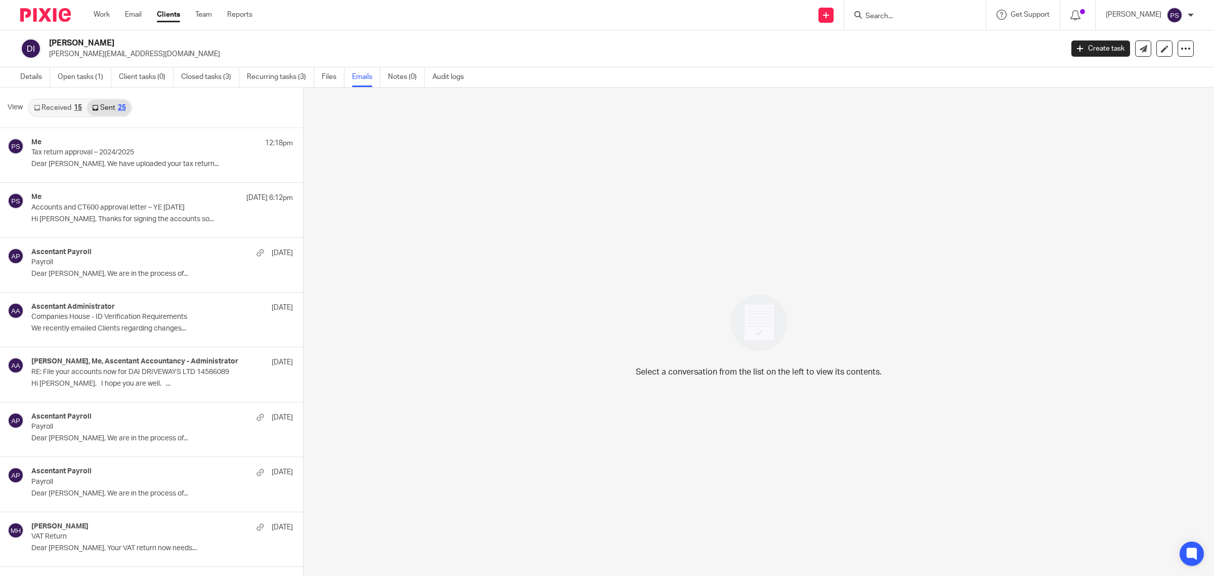
scroll to position [2, 0]
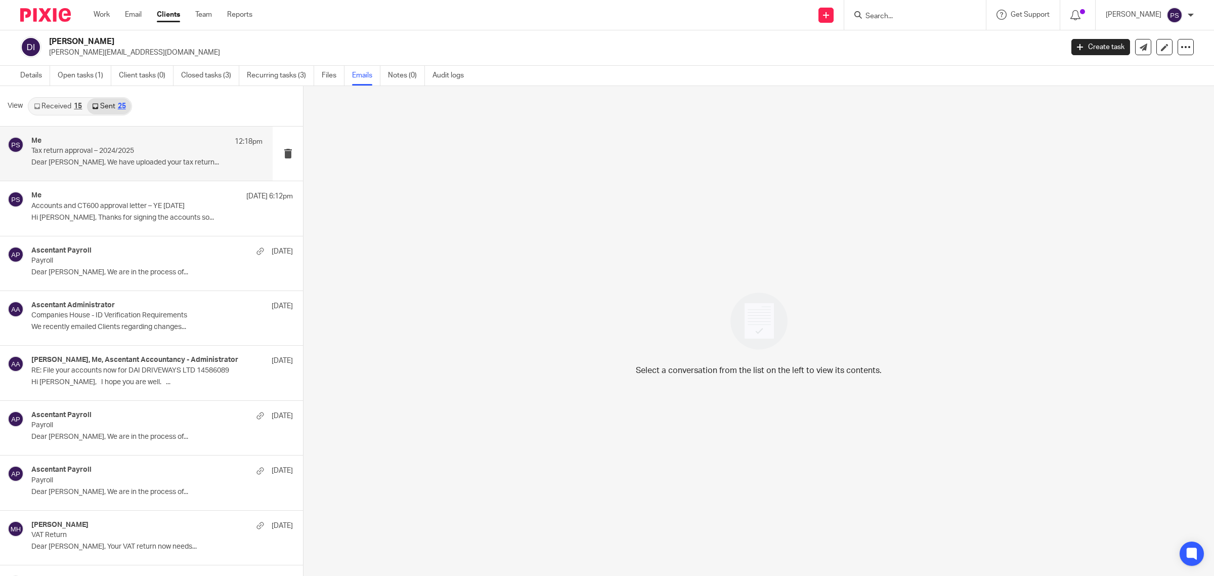
click at [93, 154] on p "Tax return approval – 2024/2025" at bounding box center [123, 151] width 185 height 9
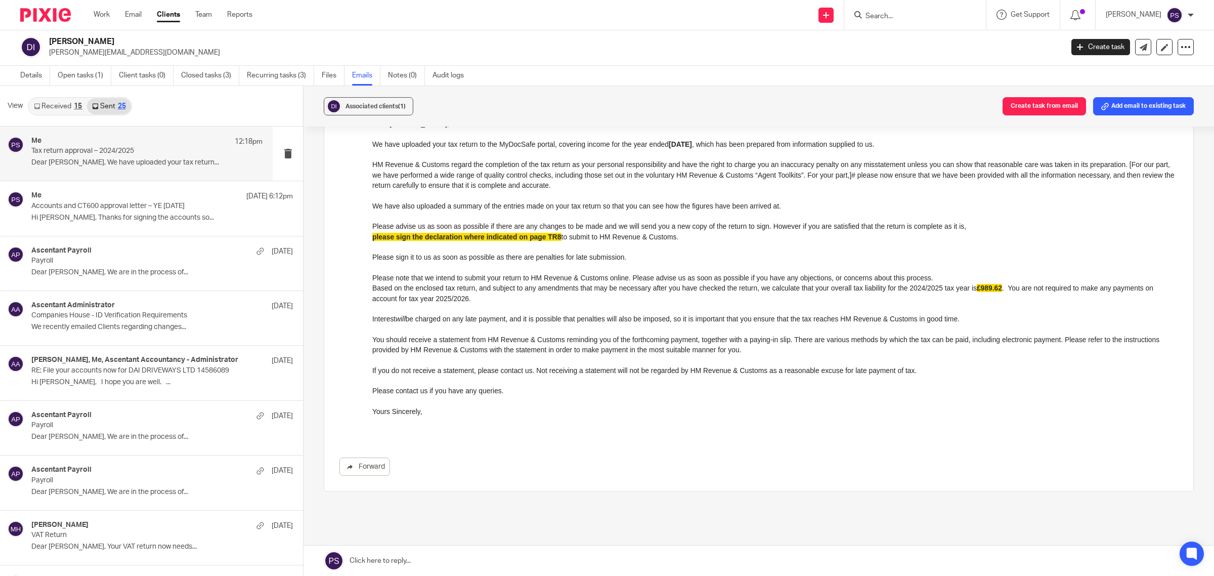
scroll to position [126, 0]
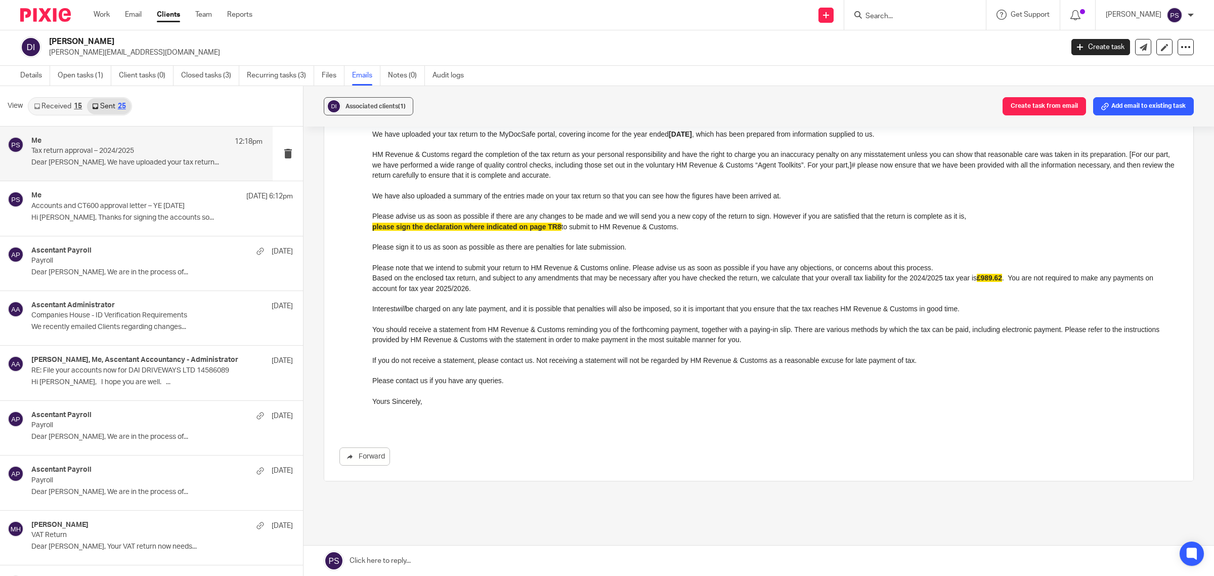
click at [470, 283] on p "Based on the enclosed tax return, and subject to any amendments that may be nec…" at bounding box center [775, 282] width 806 height 21
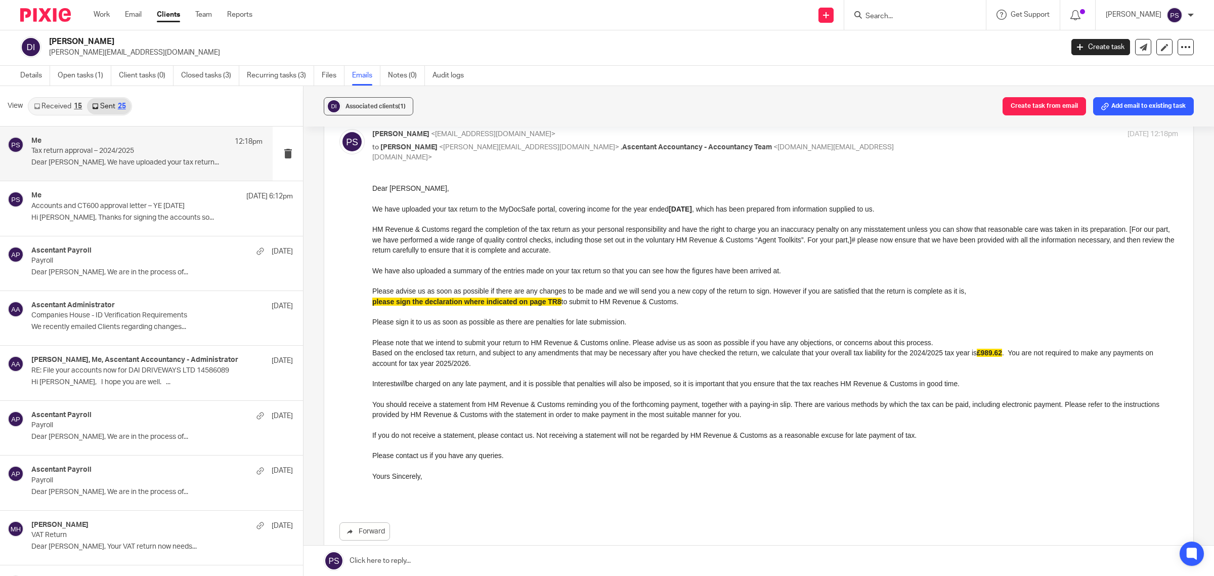
scroll to position [0, 0]
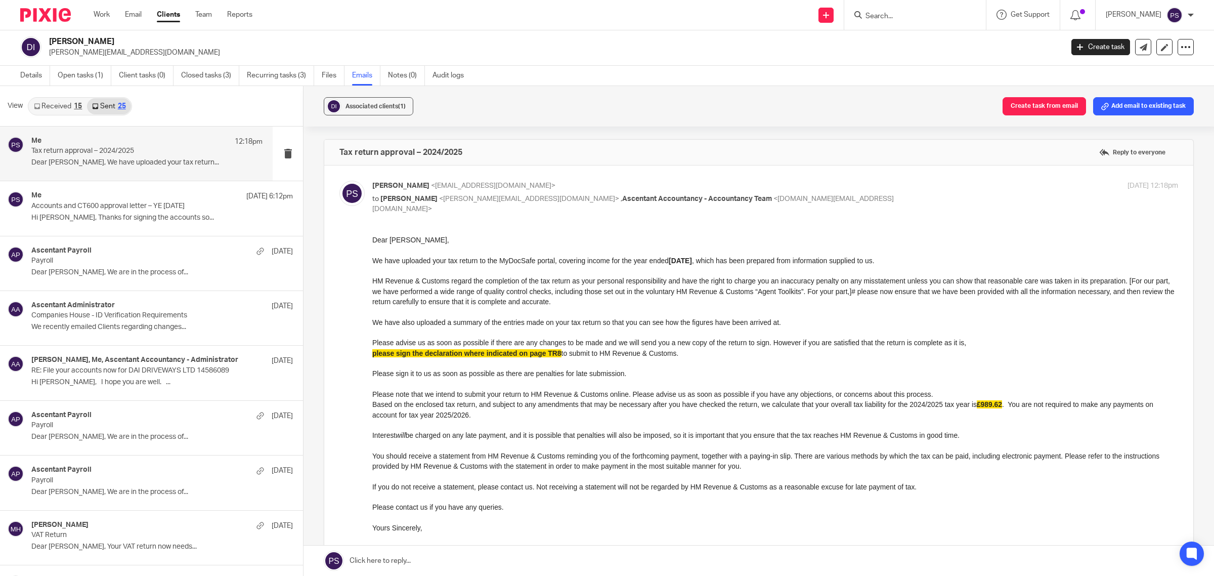
click at [889, 21] on div at bounding box center [915, 15] width 142 height 30
click at [908, 13] on input "Search" at bounding box center [910, 16] width 91 height 9
type input "magic"
click button "submit" at bounding box center [0, 0] width 0 height 0
click at [928, 46] on link at bounding box center [948, 43] width 171 height 23
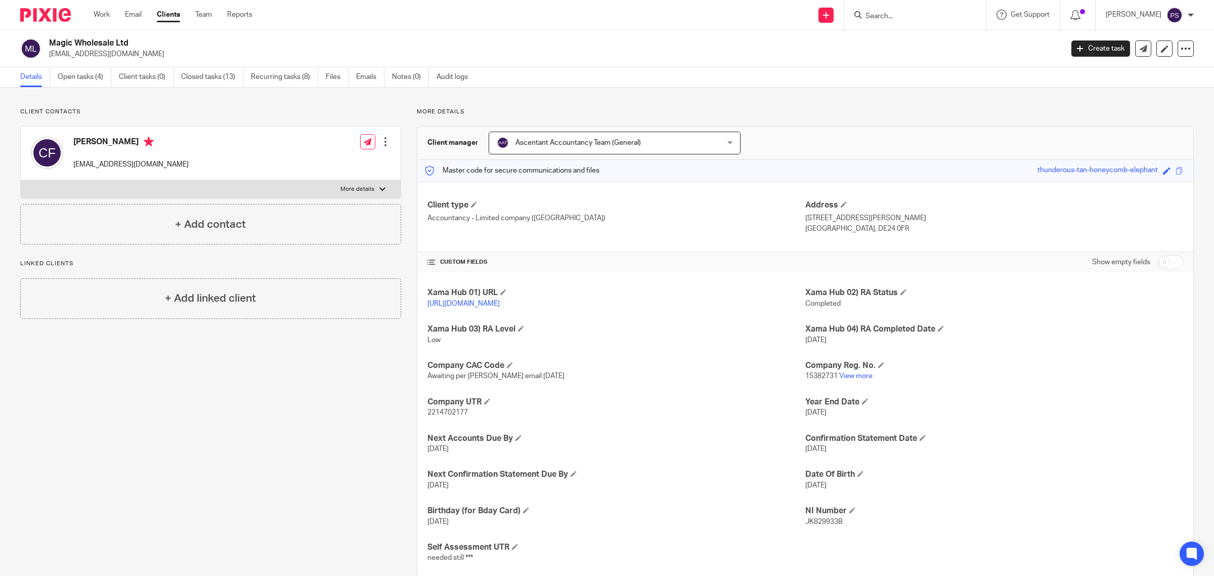
drag, startPoint x: 51, startPoint y: 42, endPoint x: 135, endPoint y: 40, distance: 84.0
click at [135, 40] on h2 "Magic Wholesale Ltd" at bounding box center [452, 43] width 806 height 11
copy h2 "Magic Wholesale Ltd"
